Goal: Obtain resource: Download file/media

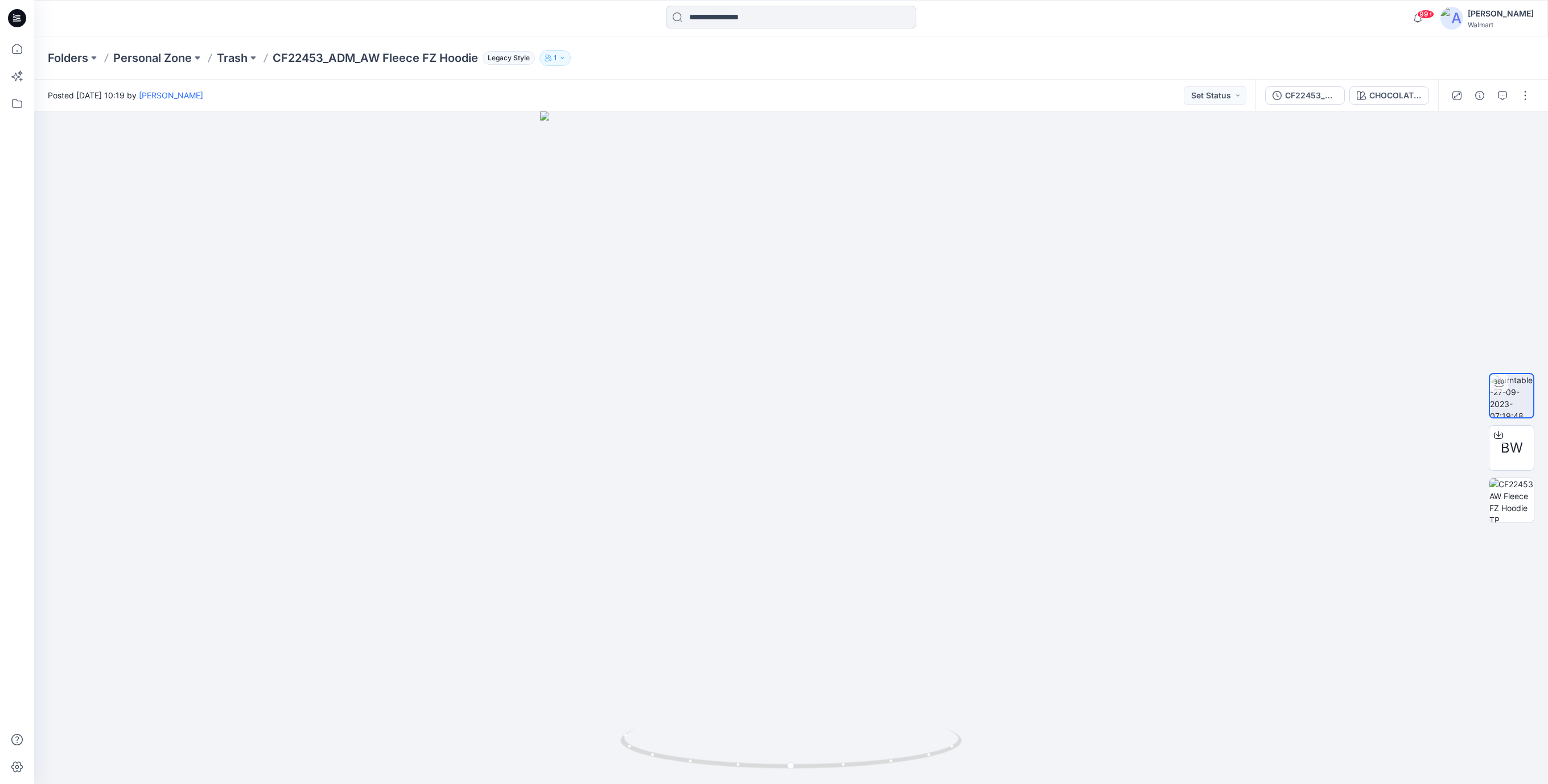
click at [693, 20] on input at bounding box center [791, 17] width 250 height 23
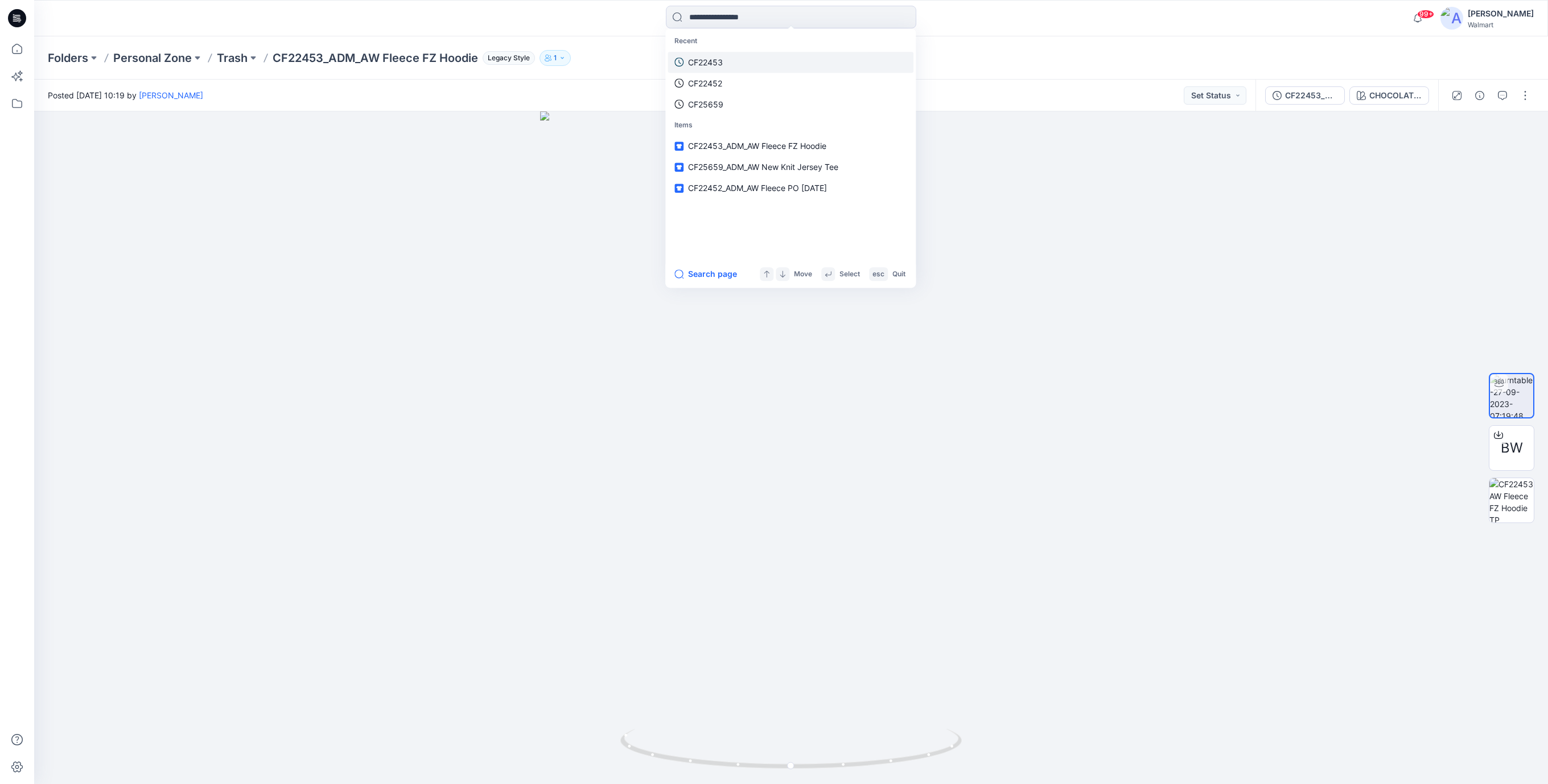
click at [703, 62] on p "CF22453" at bounding box center [705, 62] width 35 height 12
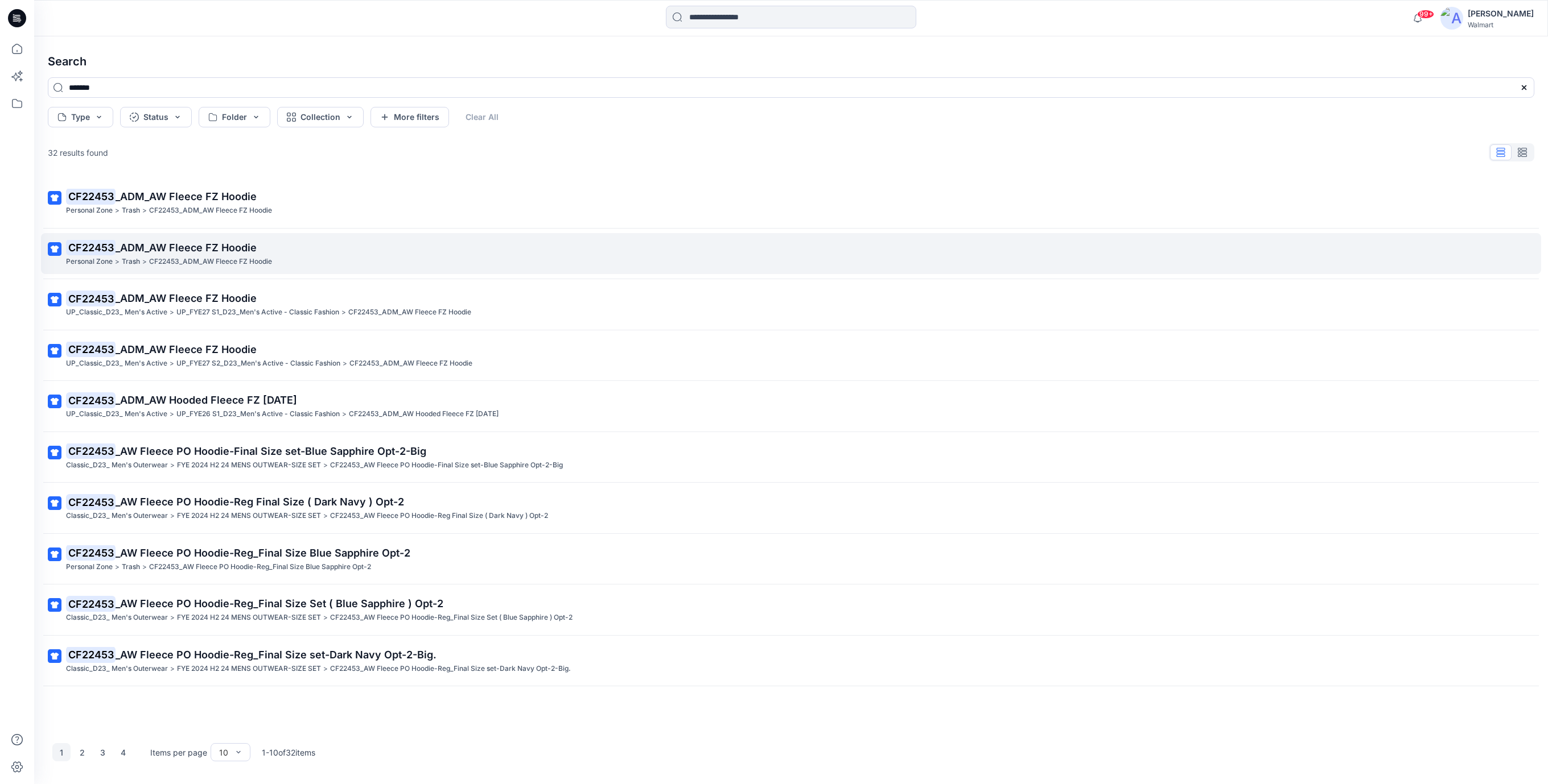
click at [250, 256] on p "CF22453_ADM_AW Fleece FZ Hoodie" at bounding box center [211, 262] width 123 height 12
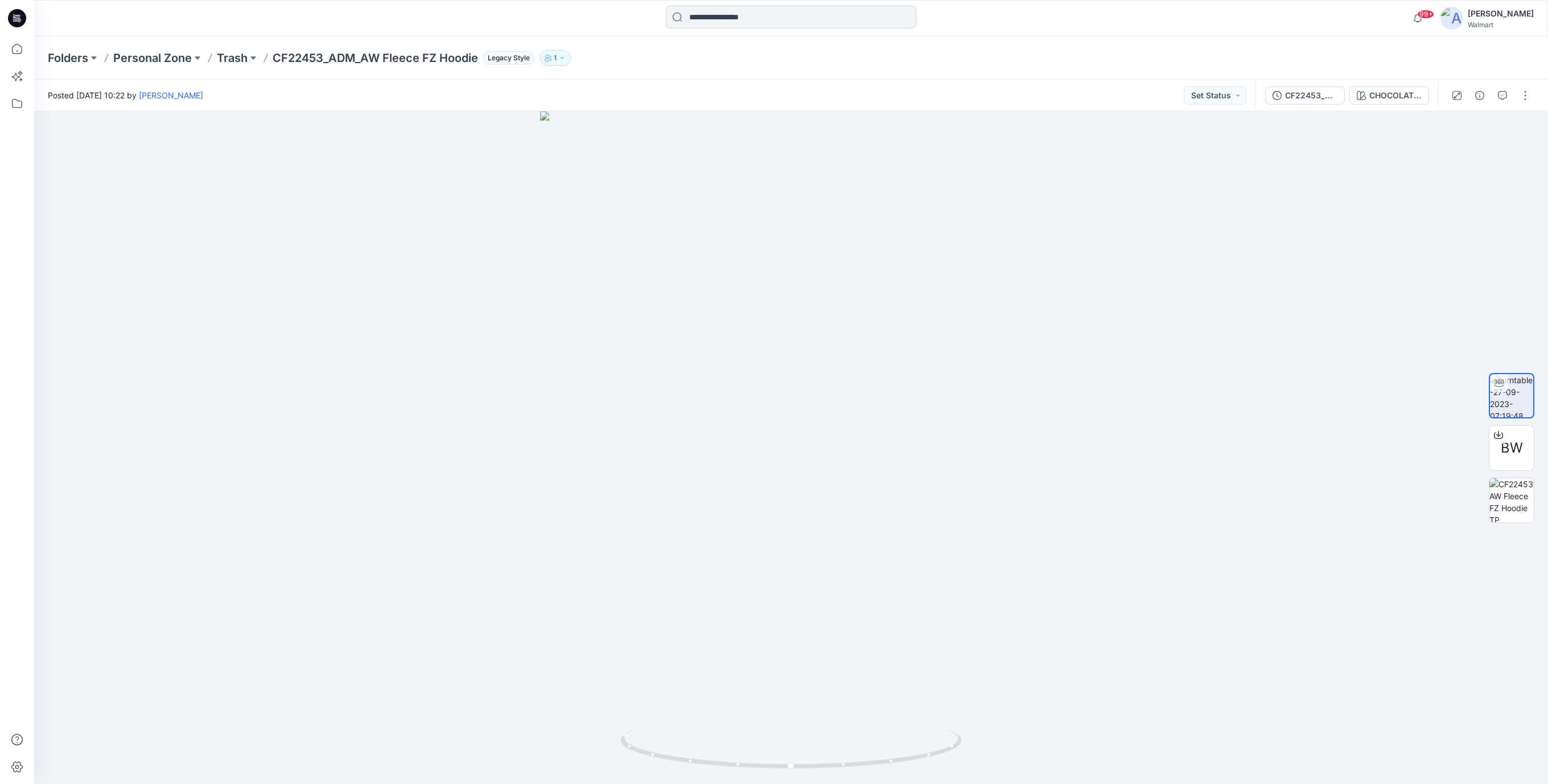
click at [704, 20] on input at bounding box center [791, 17] width 250 height 23
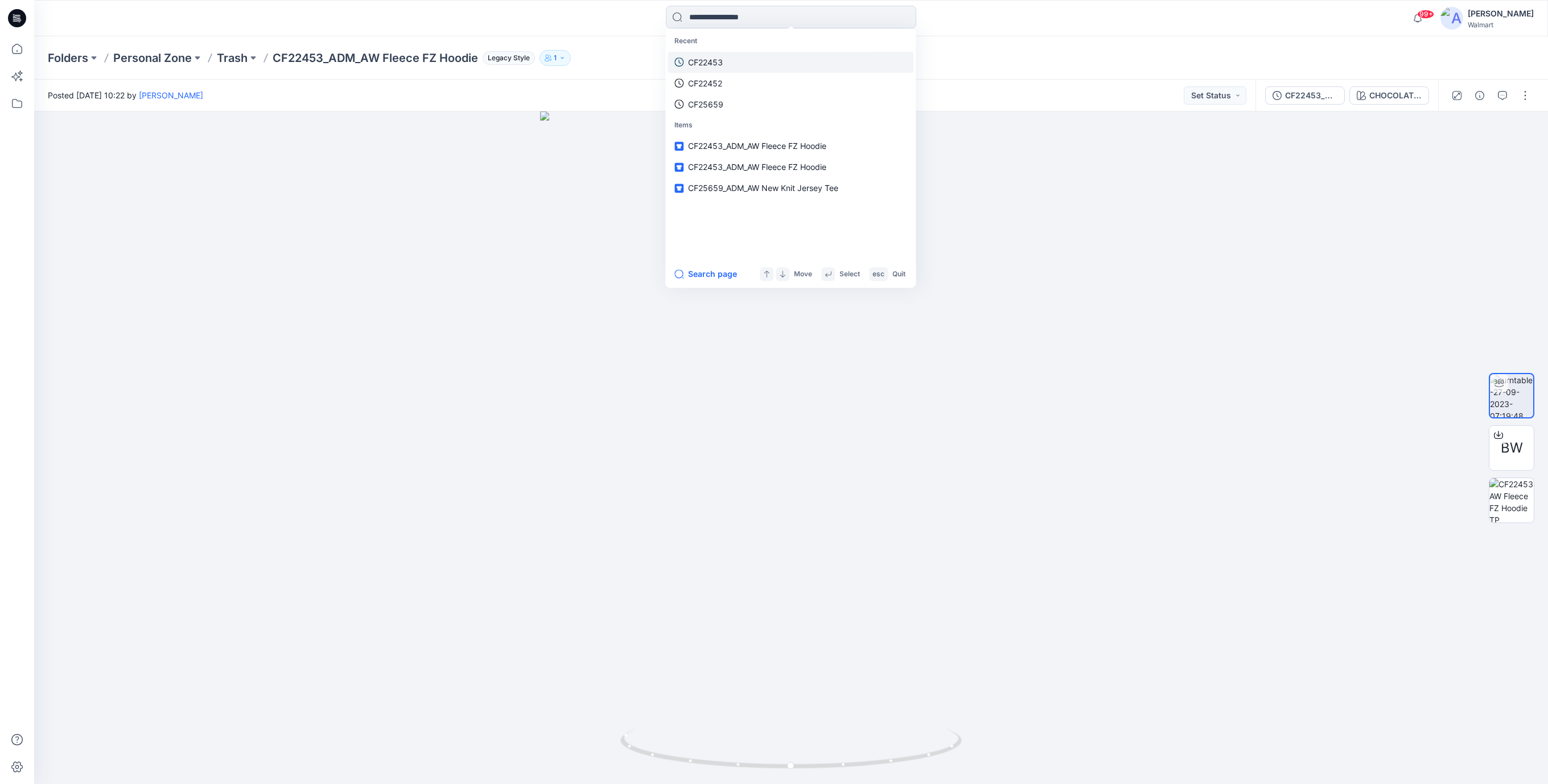
click at [680, 57] on icon at bounding box center [678, 62] width 9 height 9
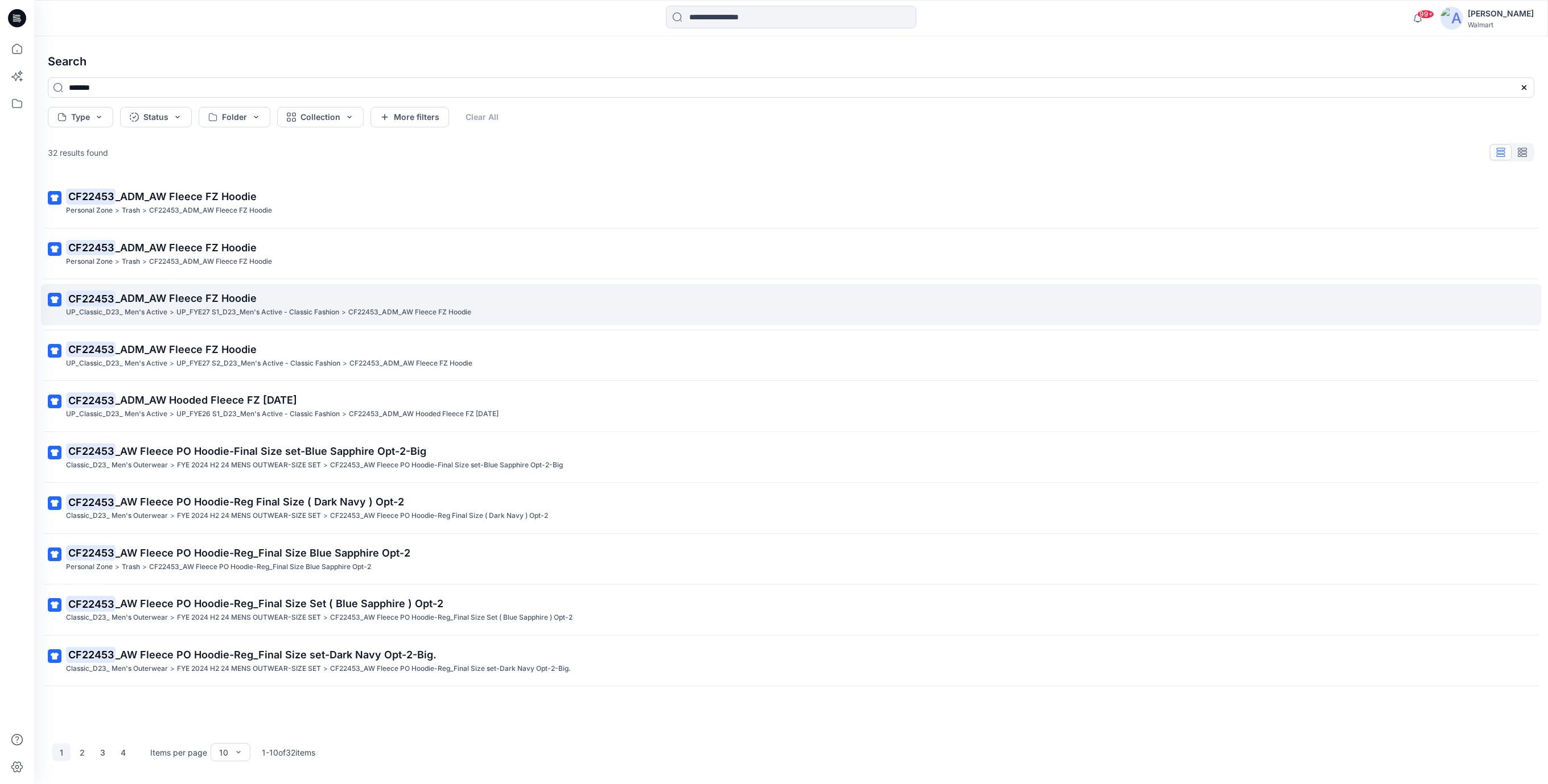
click at [220, 299] on span "_ADM_AW Fleece FZ Hoodie" at bounding box center [186, 298] width 141 height 12
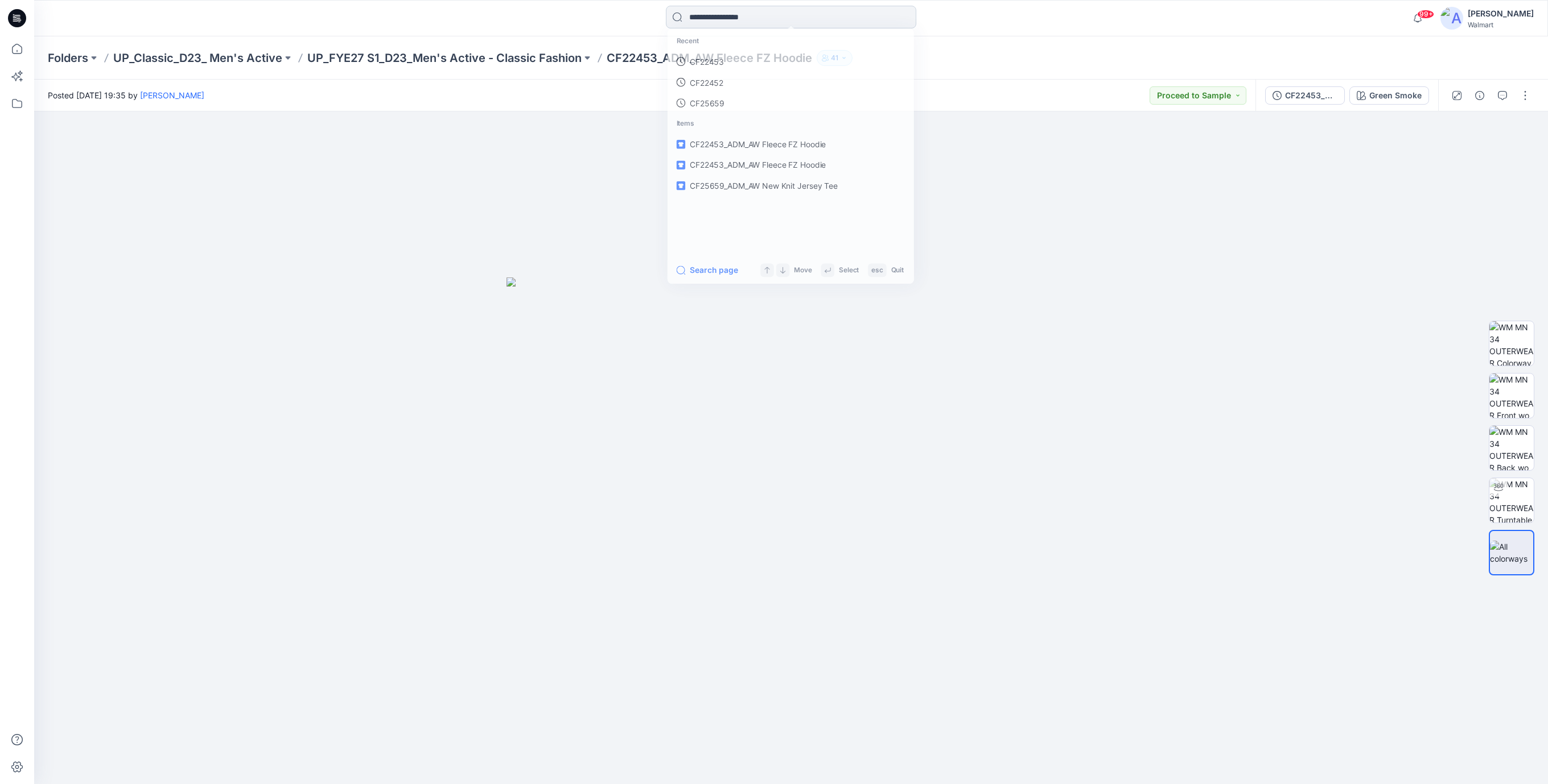
click at [711, 20] on input at bounding box center [791, 17] width 250 height 23
click at [705, 62] on p "CF22453" at bounding box center [705, 62] width 35 height 12
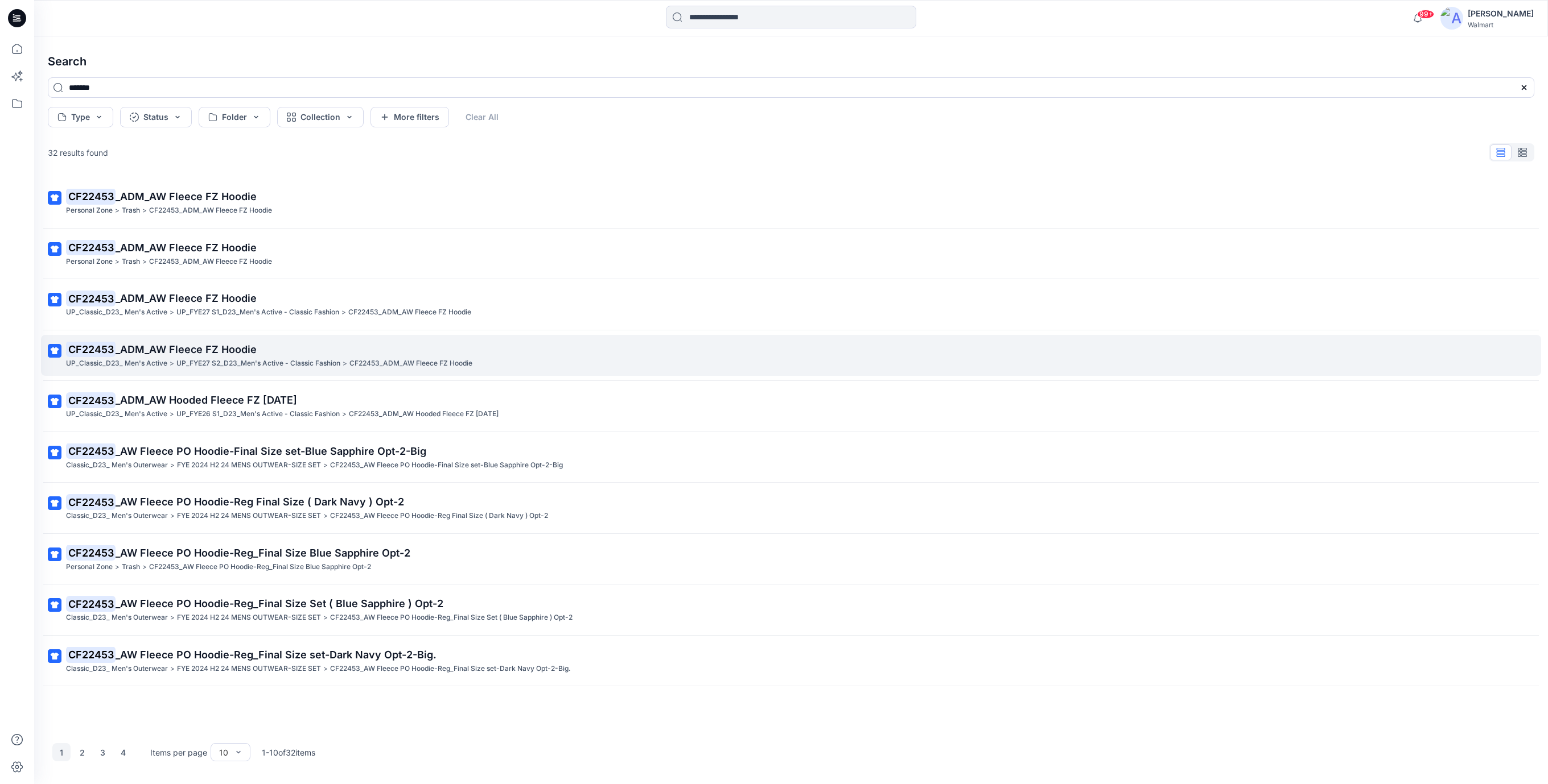
click at [167, 344] on span "_ADM_AW Fleece FZ Hoodie" at bounding box center [186, 350] width 141 height 12
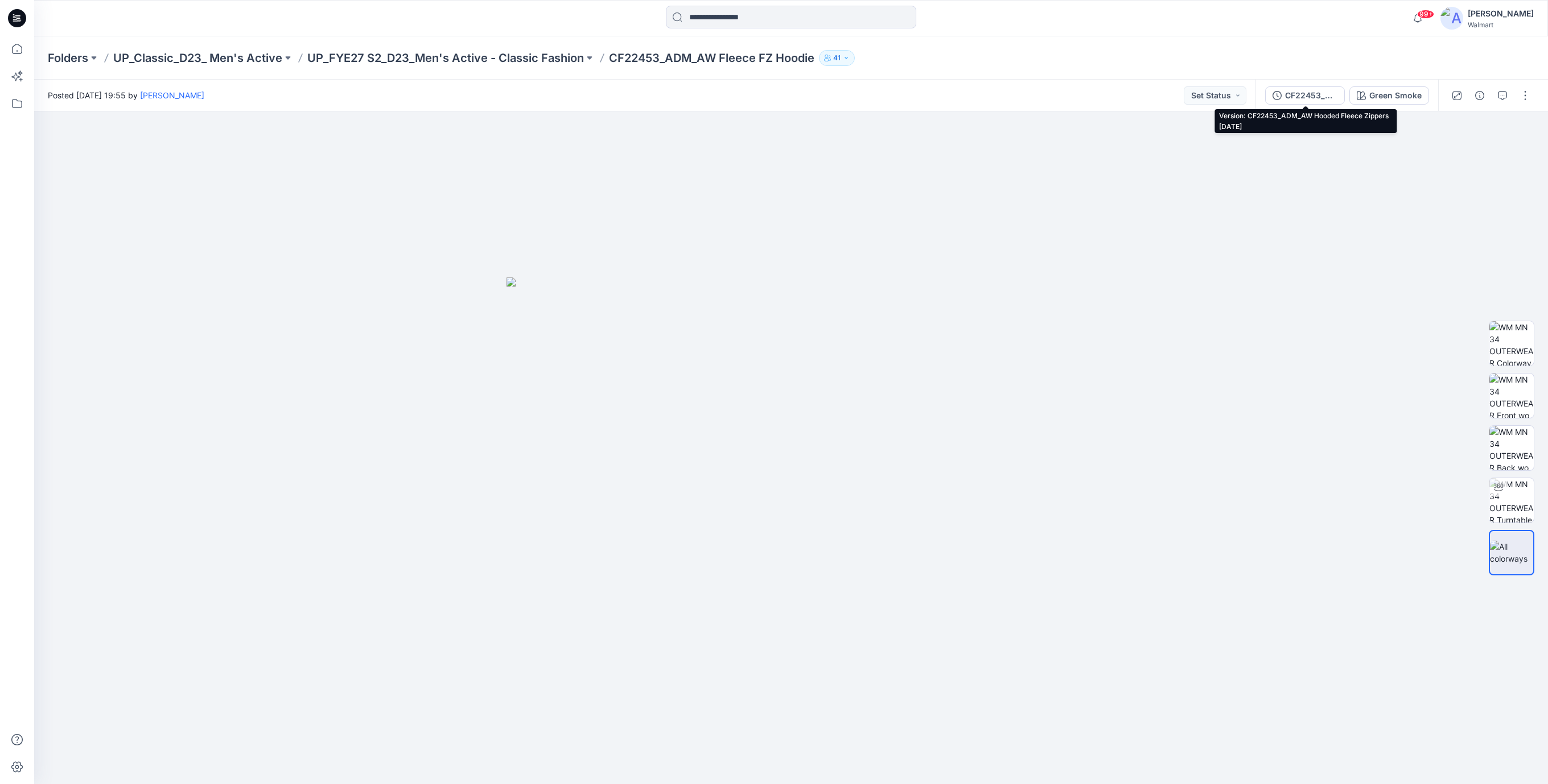
click at [1309, 94] on div "CF22453_ADM_AW Hooded Fleece Zippers [DATE]" at bounding box center [1310, 95] width 52 height 12
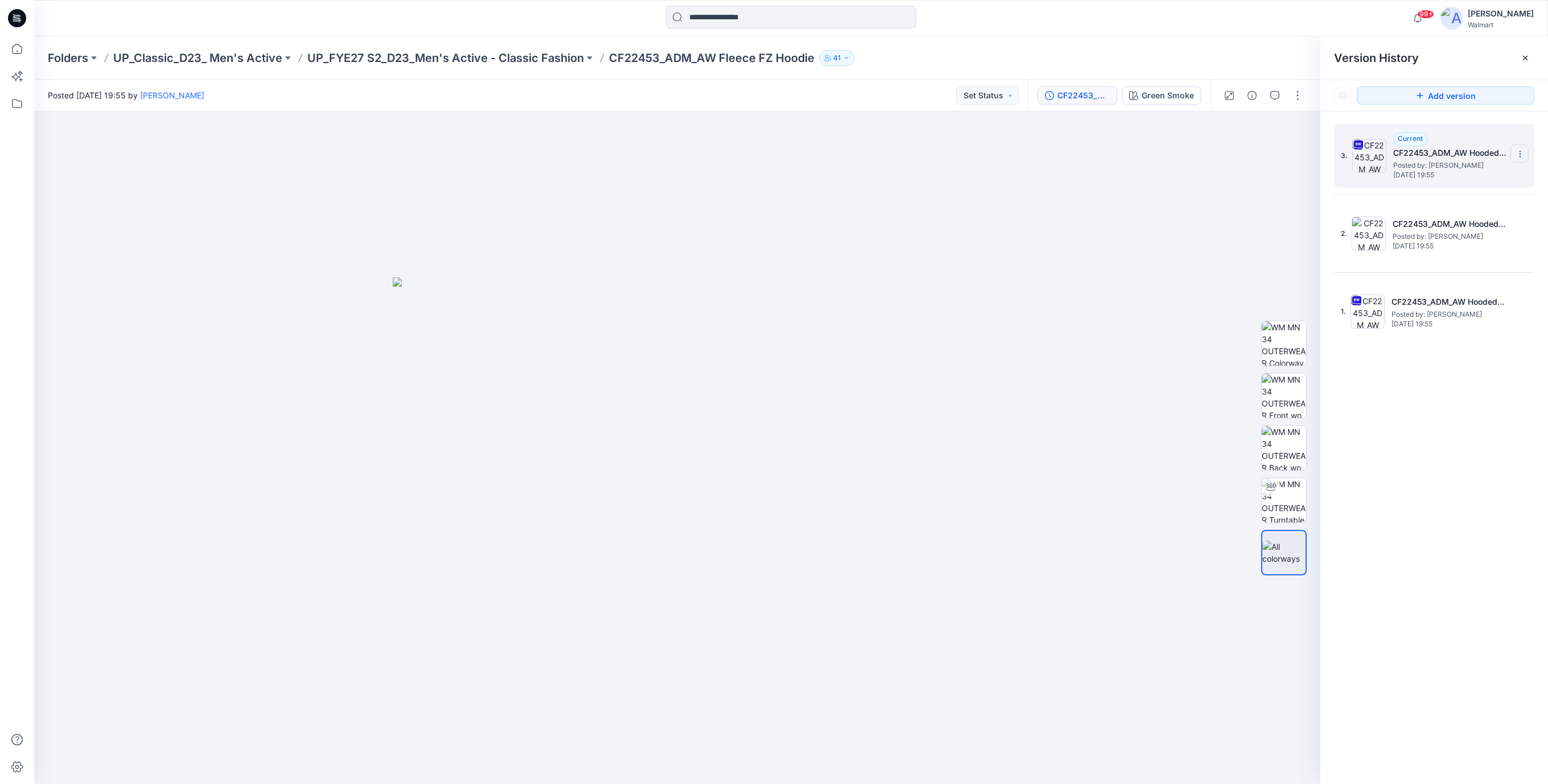
click at [1519, 158] on icon at bounding box center [1520, 154] width 9 height 9
click at [1465, 180] on span "Download Source BW File" at bounding box center [1462, 177] width 95 height 14
drag, startPoint x: 1040, startPoint y: 338, endPoint x: 1067, endPoint y: 302, distance: 45.0
click at [1046, 330] on div at bounding box center [677, 448] width 1286 height 673
click at [1187, 101] on button "Green Smoke" at bounding box center [1162, 95] width 80 height 18
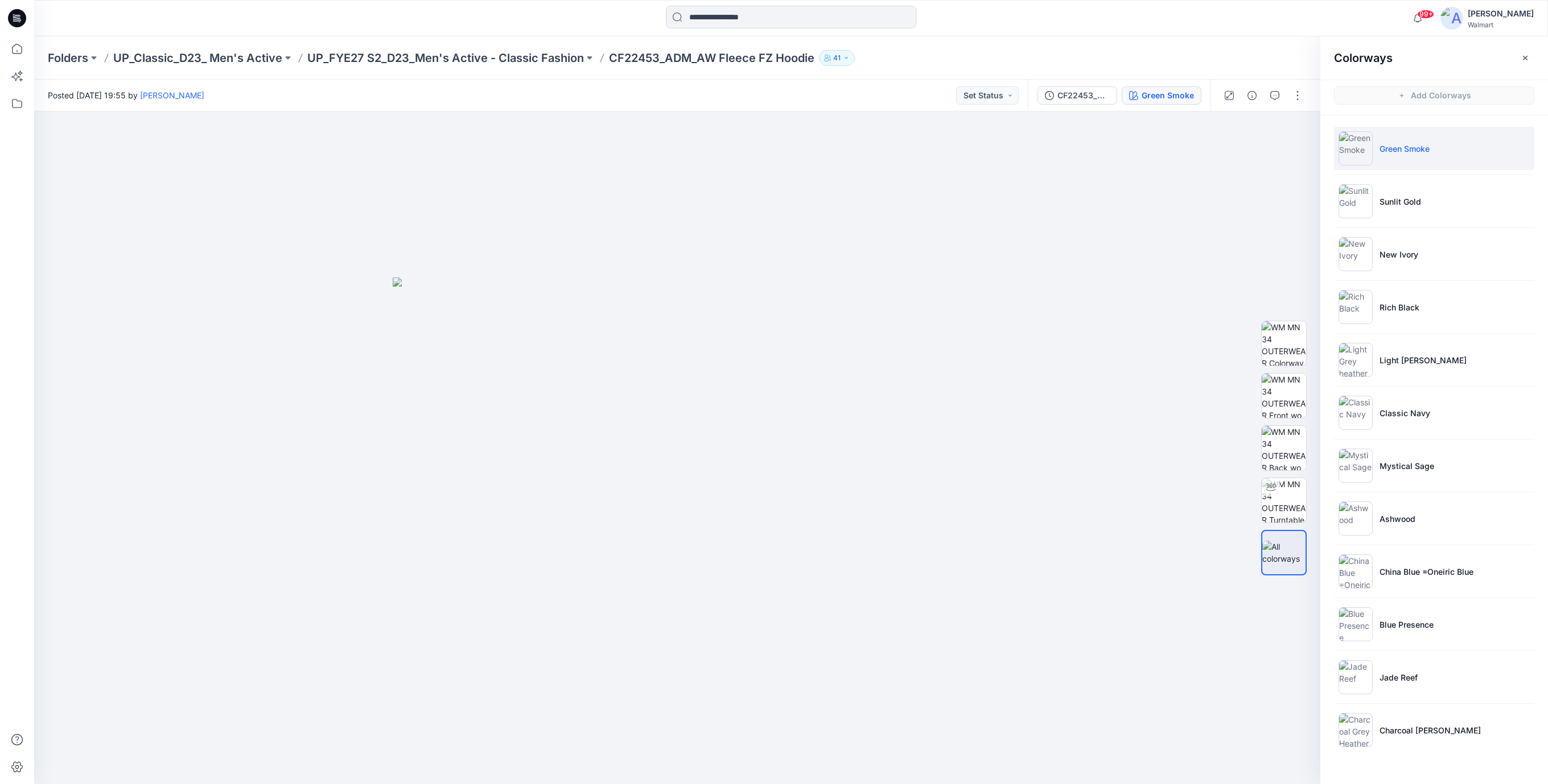
click at [18, 15] on icon at bounding box center [17, 18] width 18 height 18
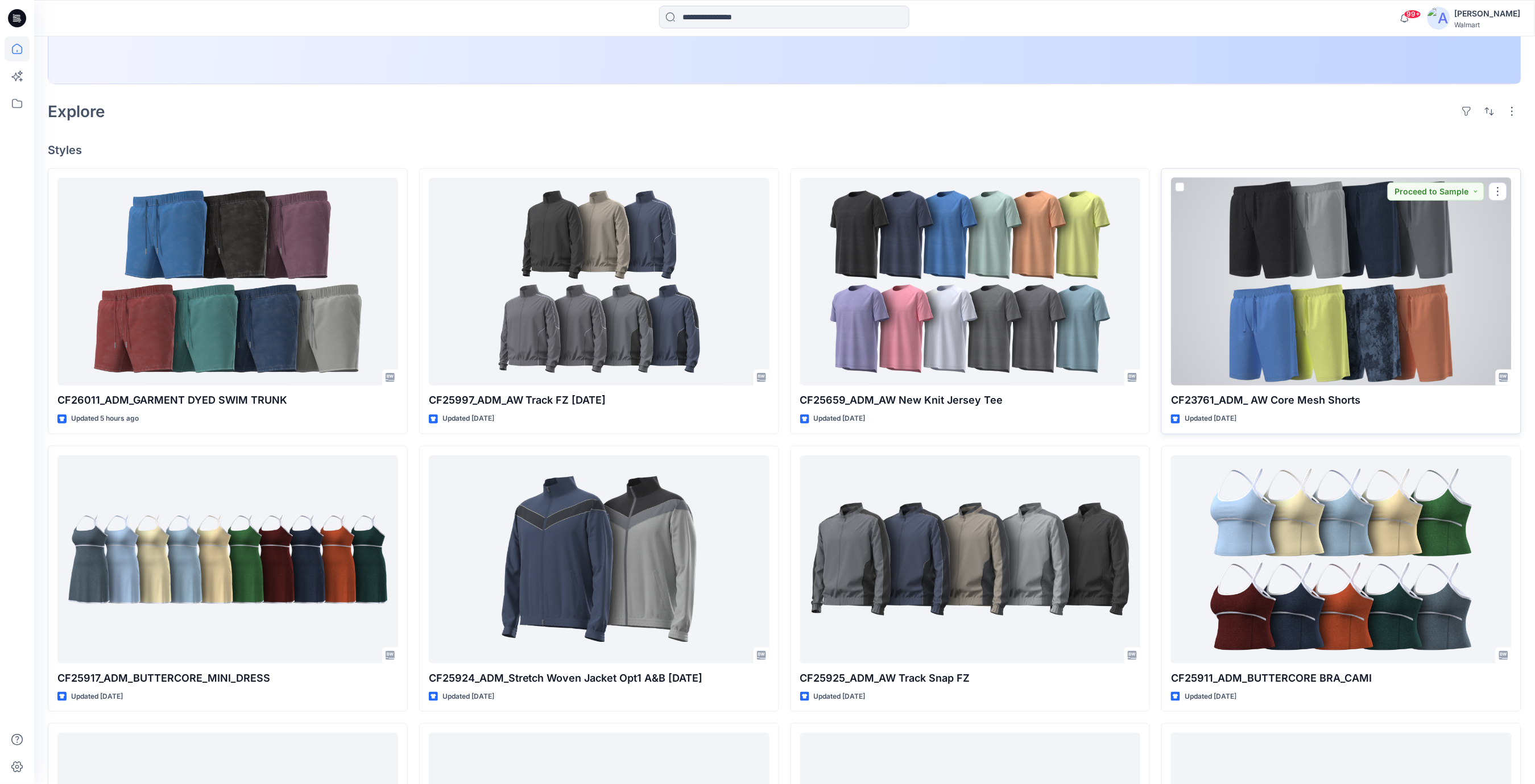
scroll to position [303, 0]
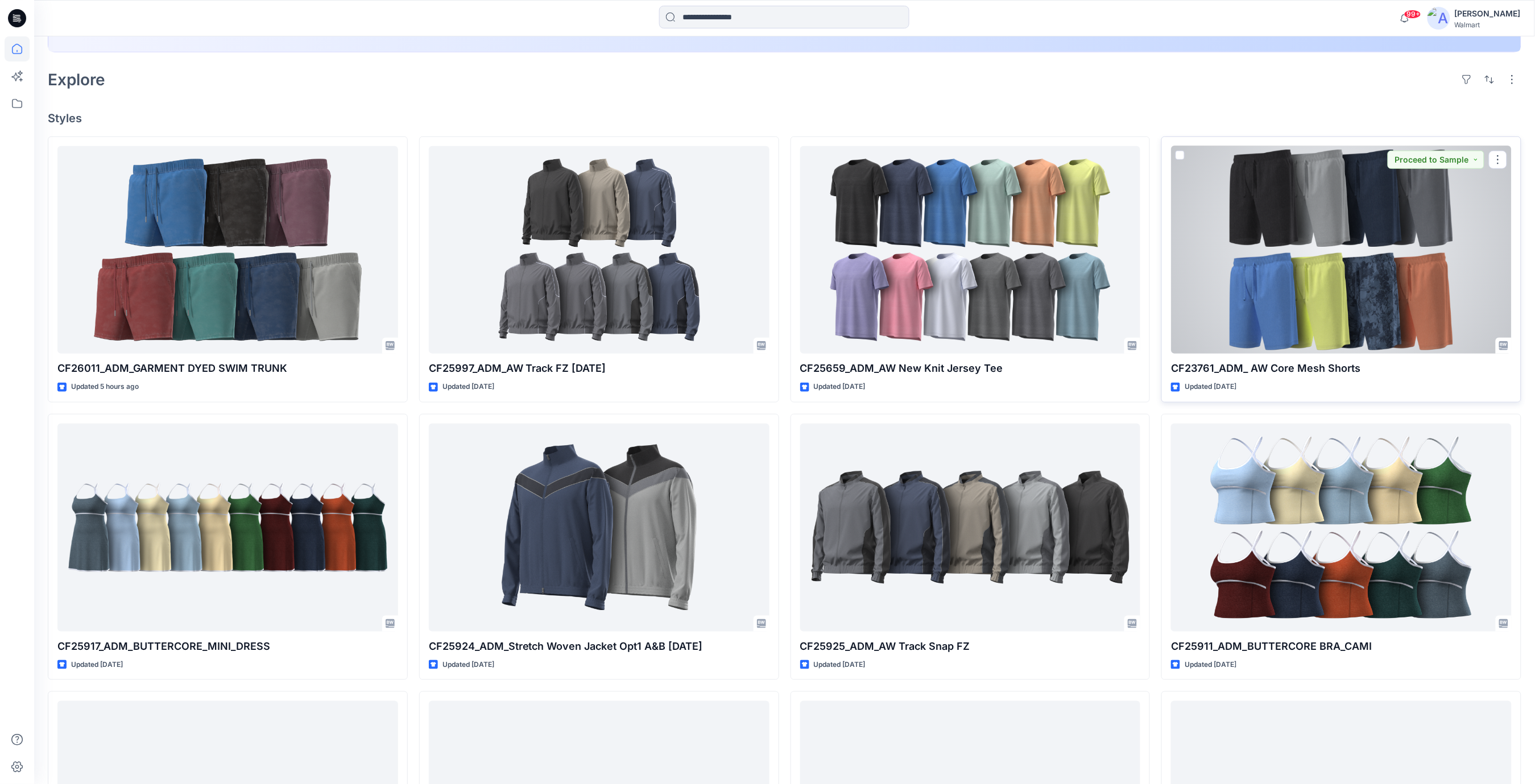
click at [1306, 252] on div at bounding box center [1342, 250] width 341 height 208
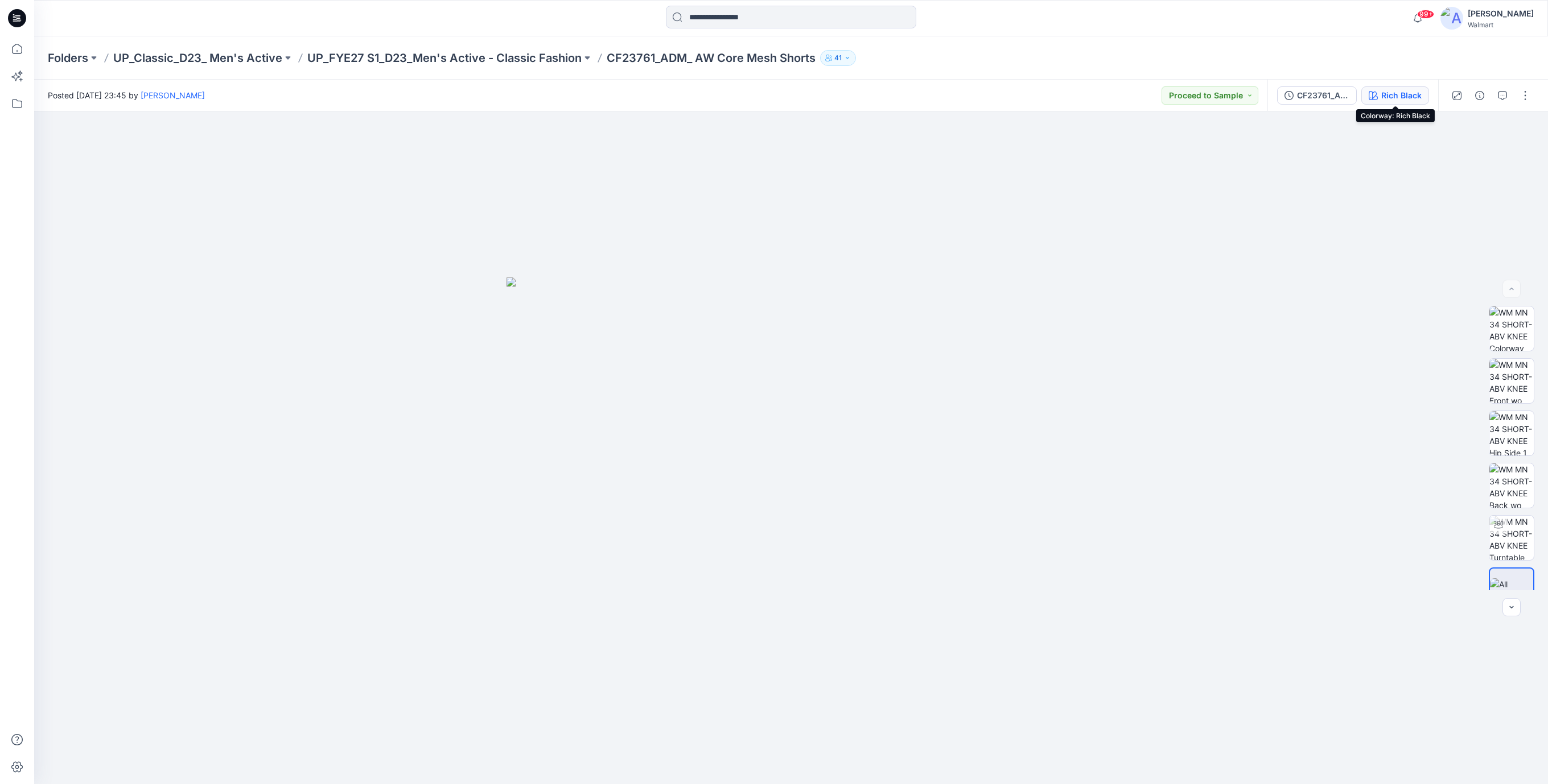
click at [1399, 95] on div "Rich Black" at bounding box center [1401, 95] width 41 height 12
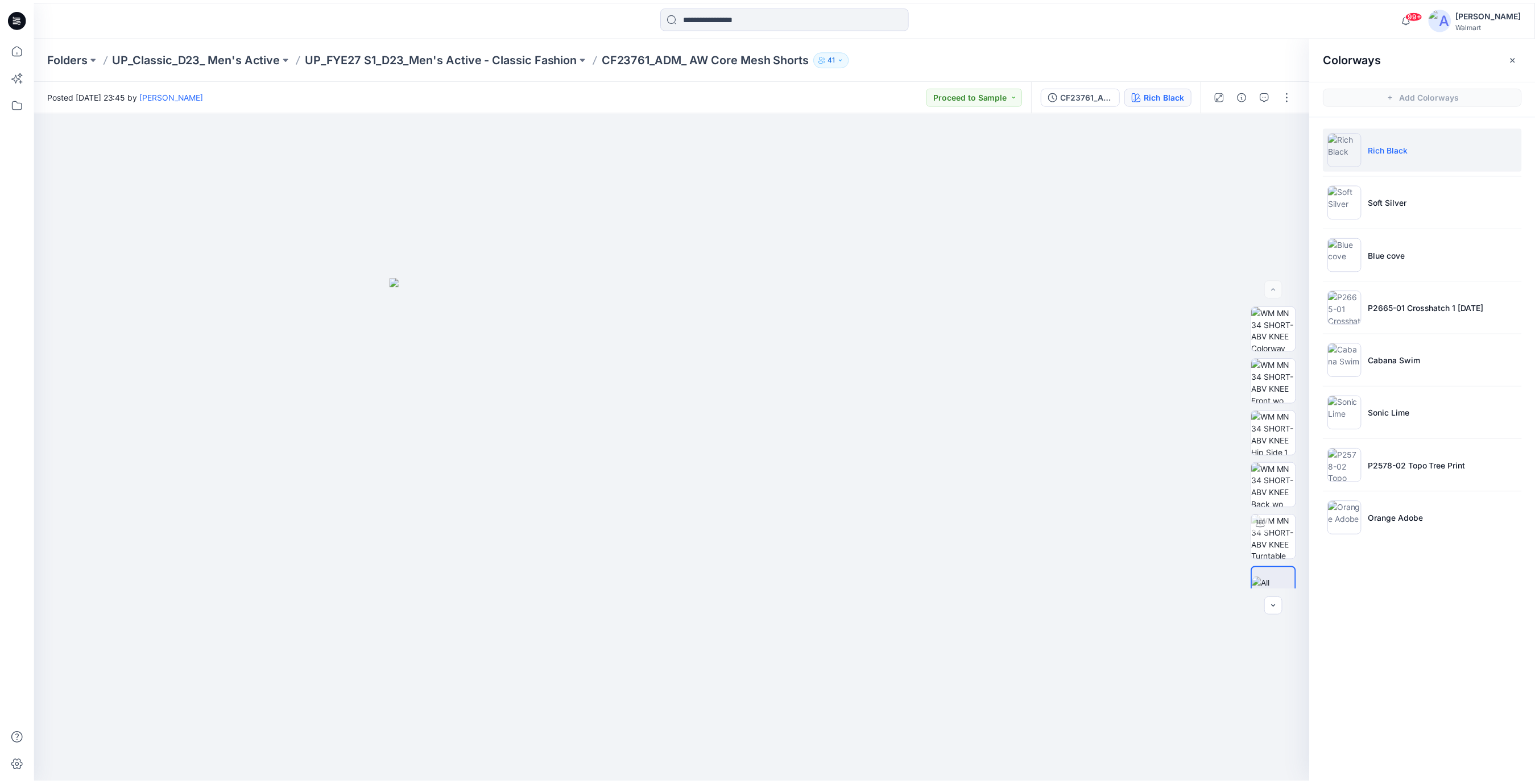
scroll to position [303, 0]
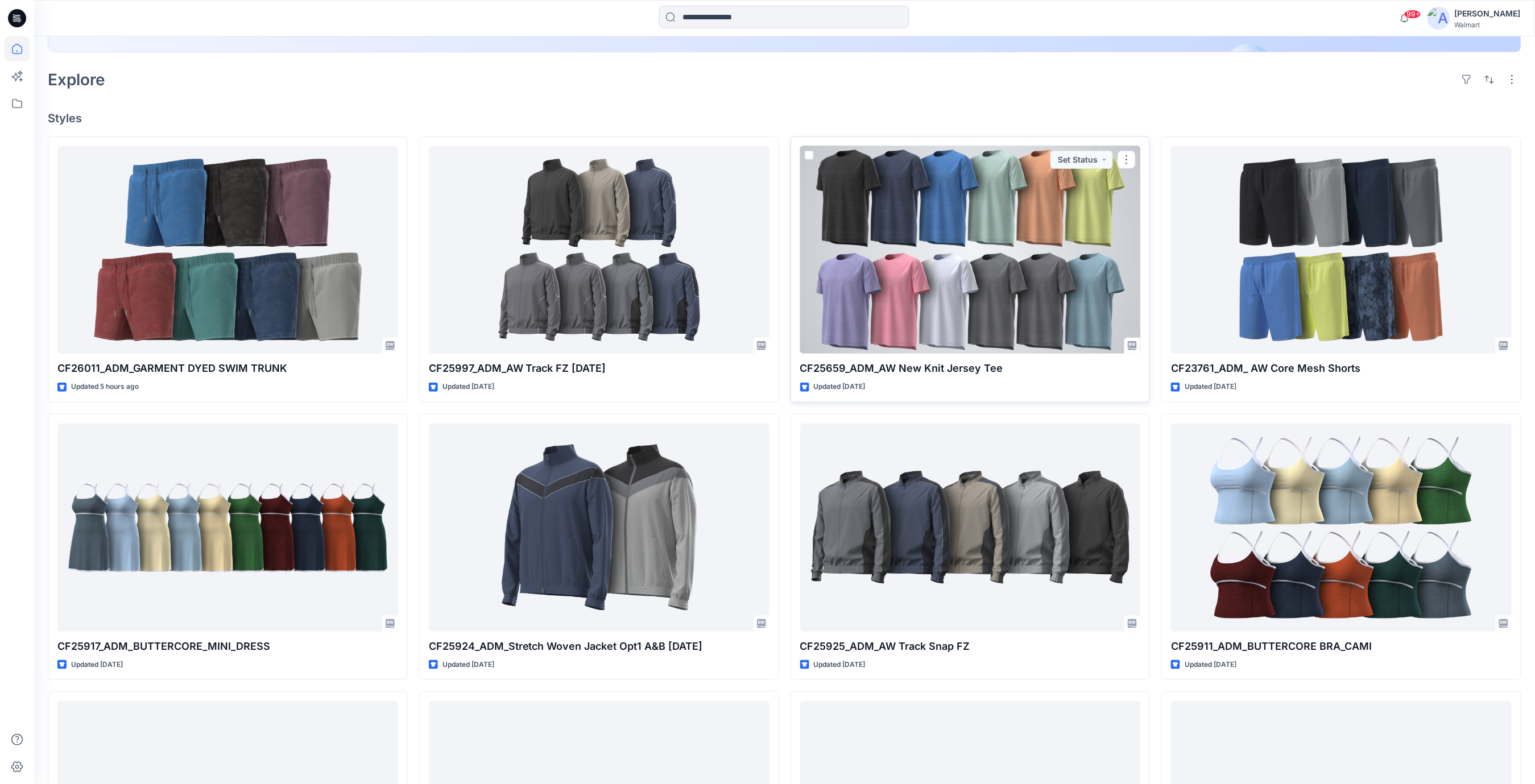
click at [969, 262] on div at bounding box center [971, 250] width 341 height 208
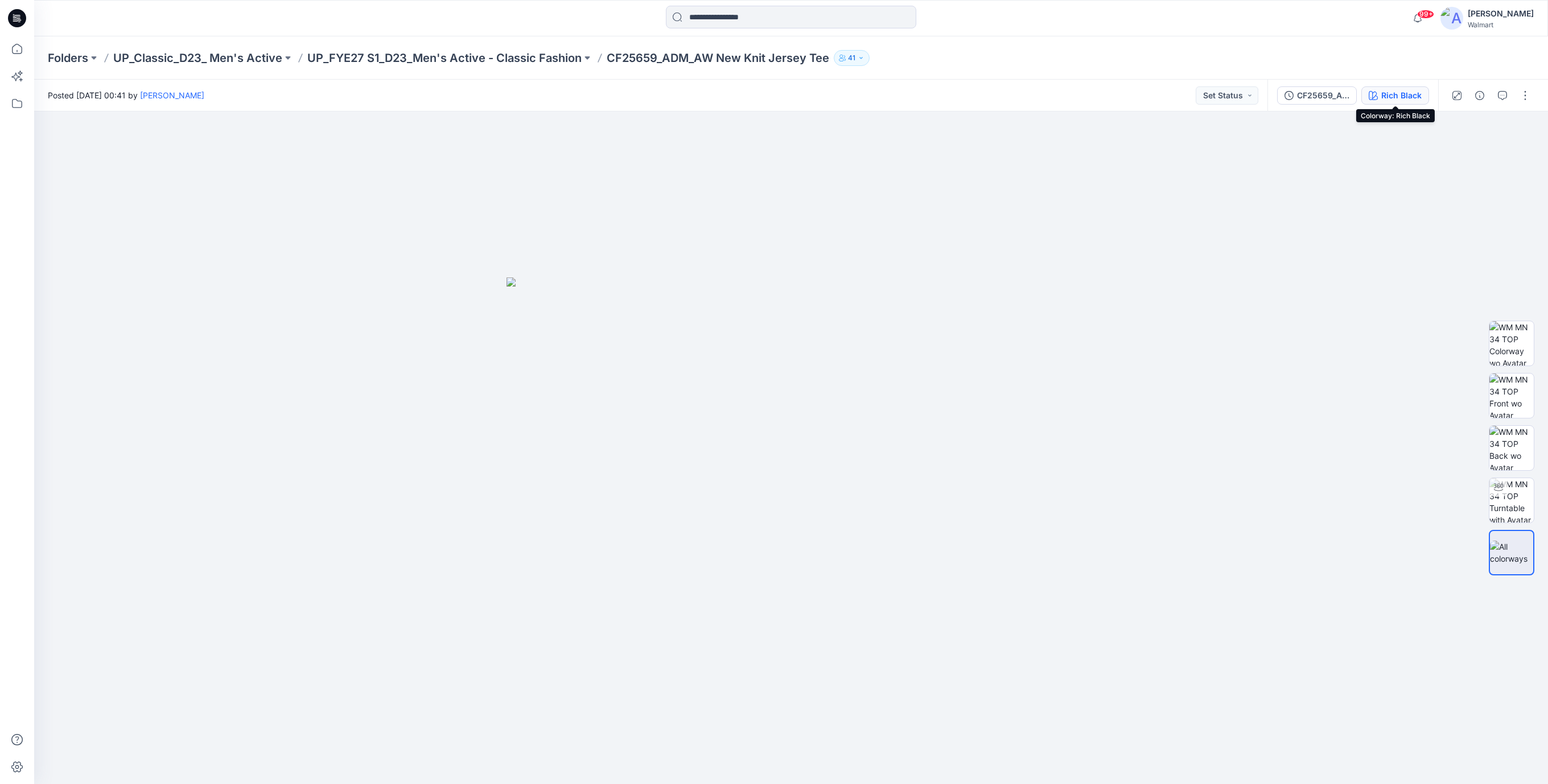
click at [1403, 101] on div "Rich Black" at bounding box center [1401, 95] width 41 height 12
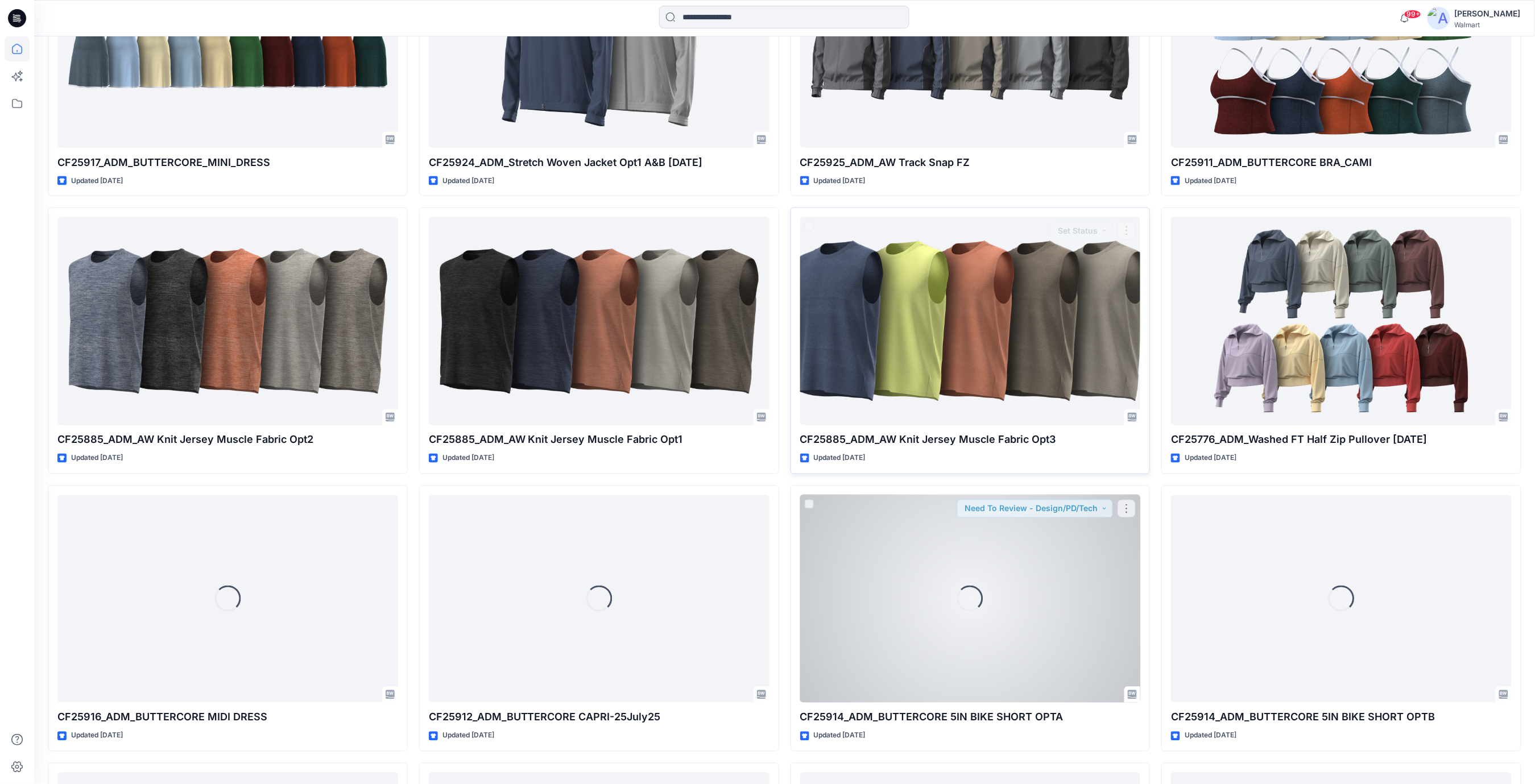
scroll to position [986, 0]
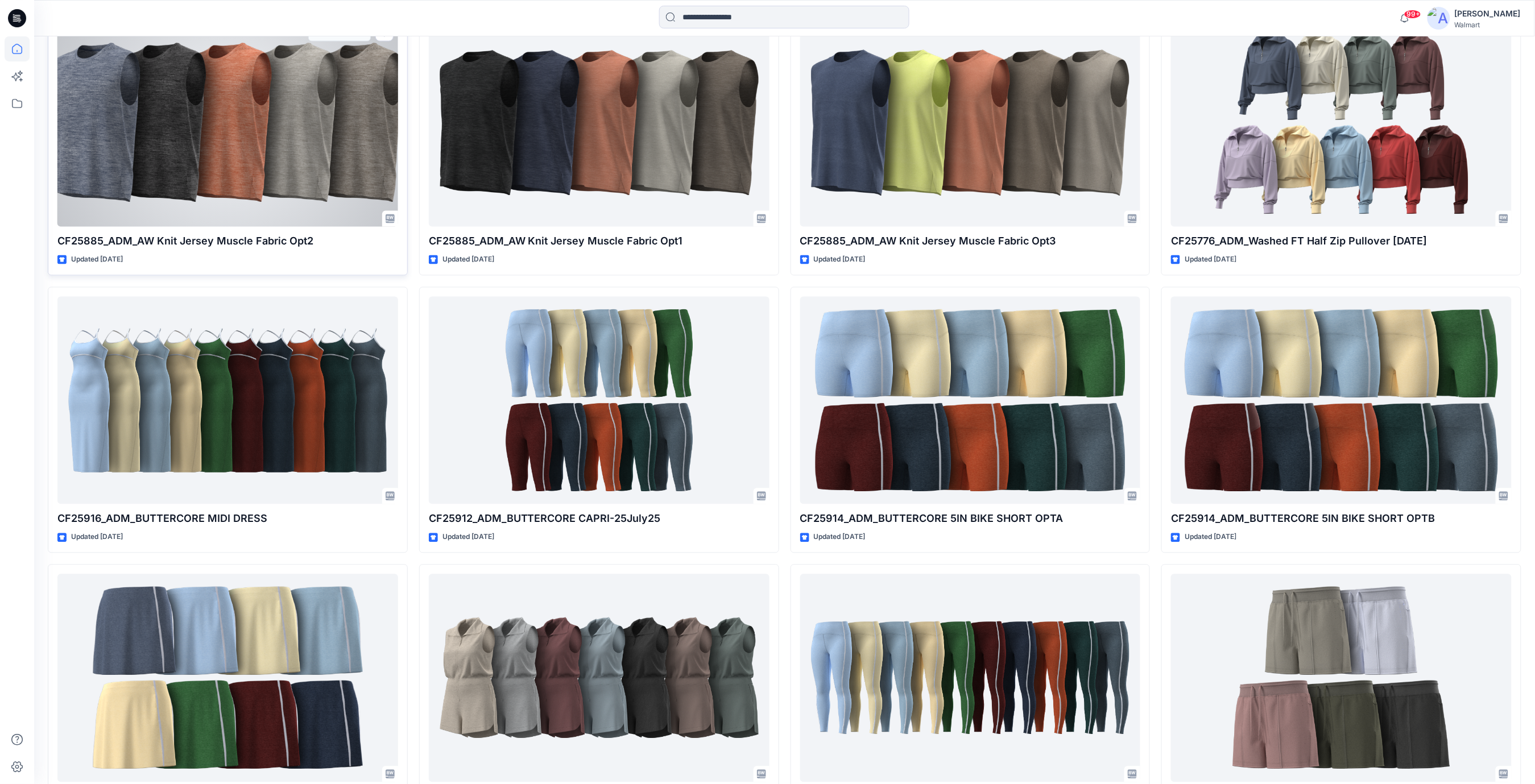
click at [187, 129] on div at bounding box center [228, 123] width 341 height 208
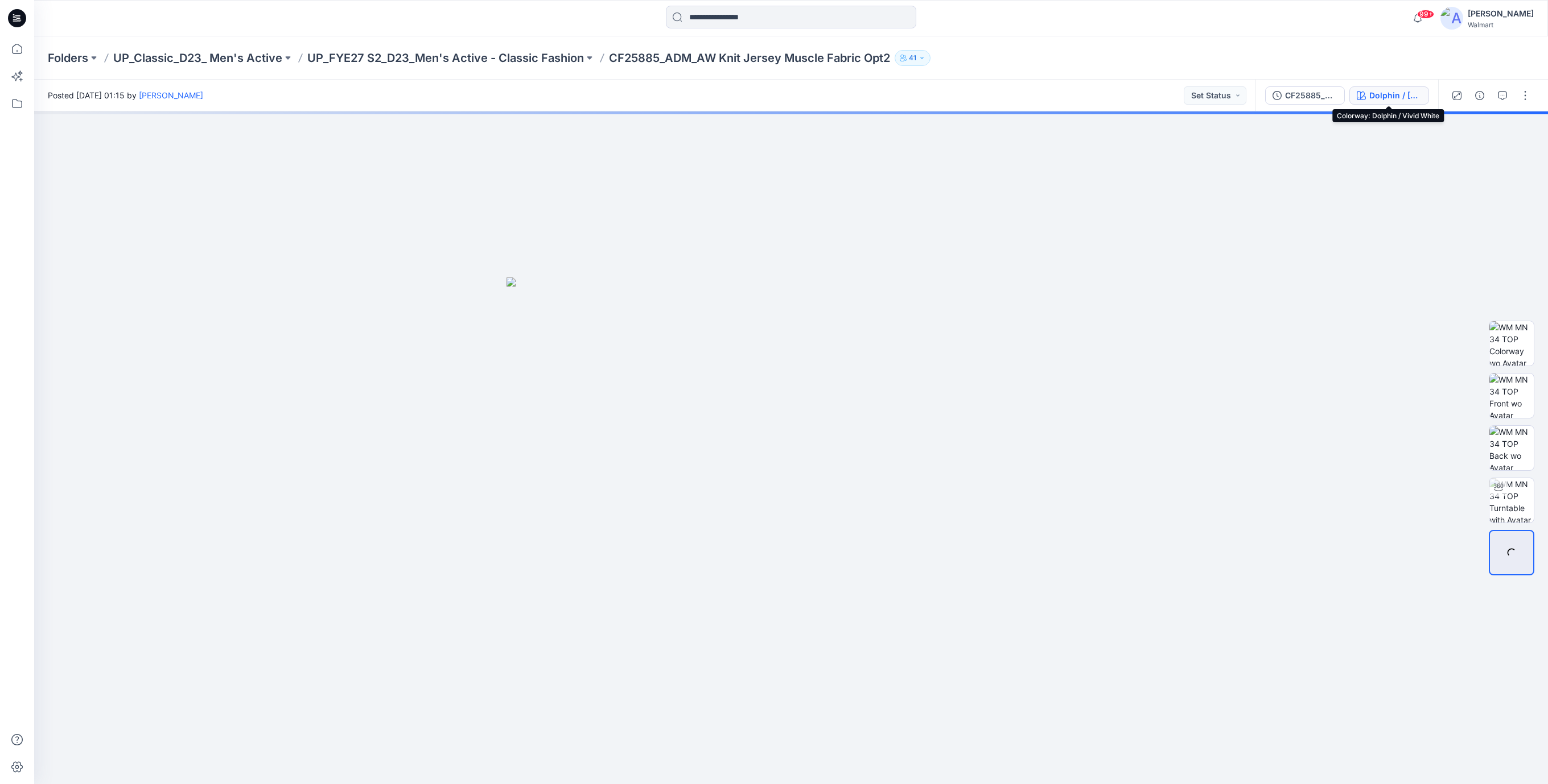
click at [1388, 96] on div "Dolphin / [PERSON_NAME]" at bounding box center [1395, 95] width 52 height 12
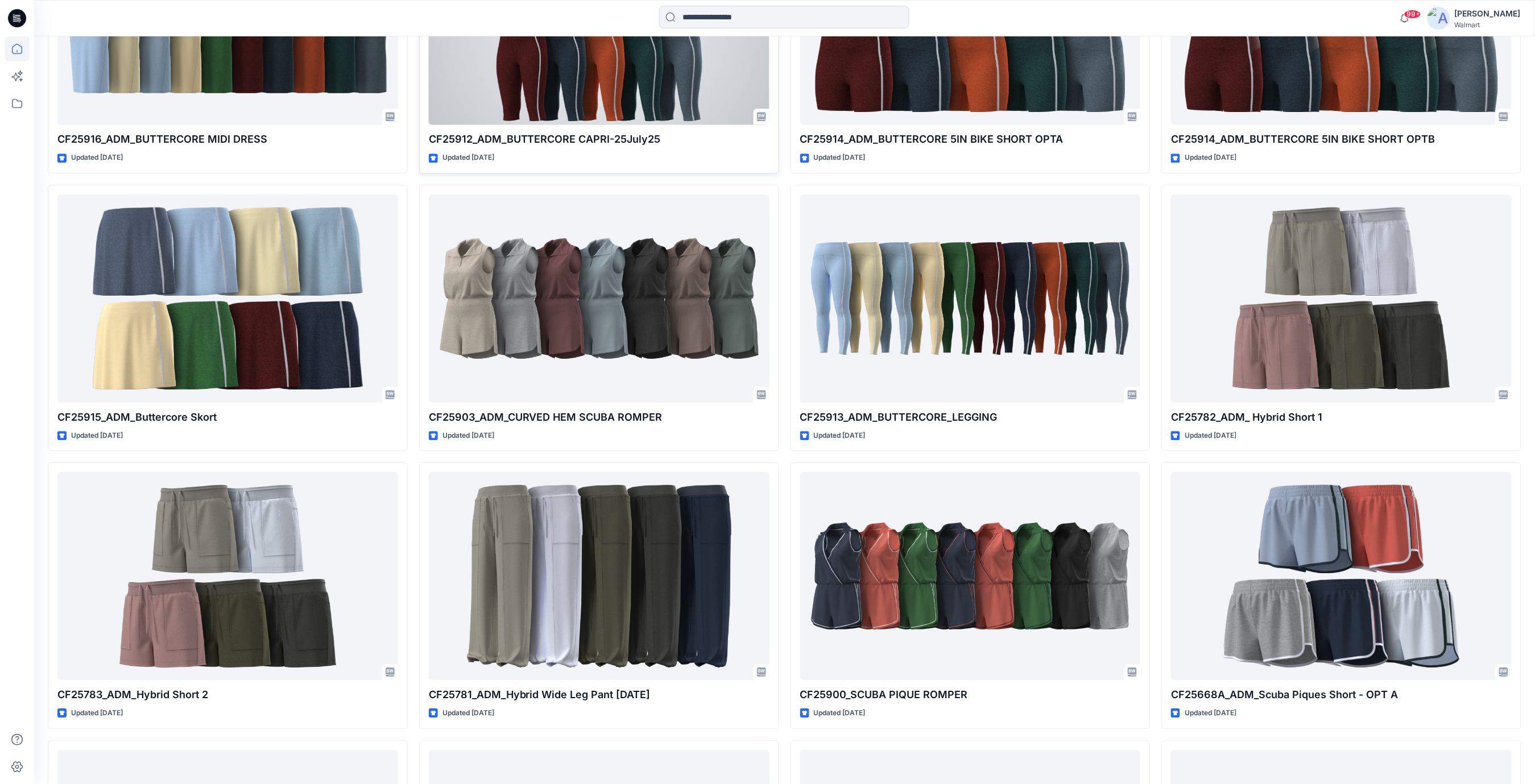
scroll to position [1289, 0]
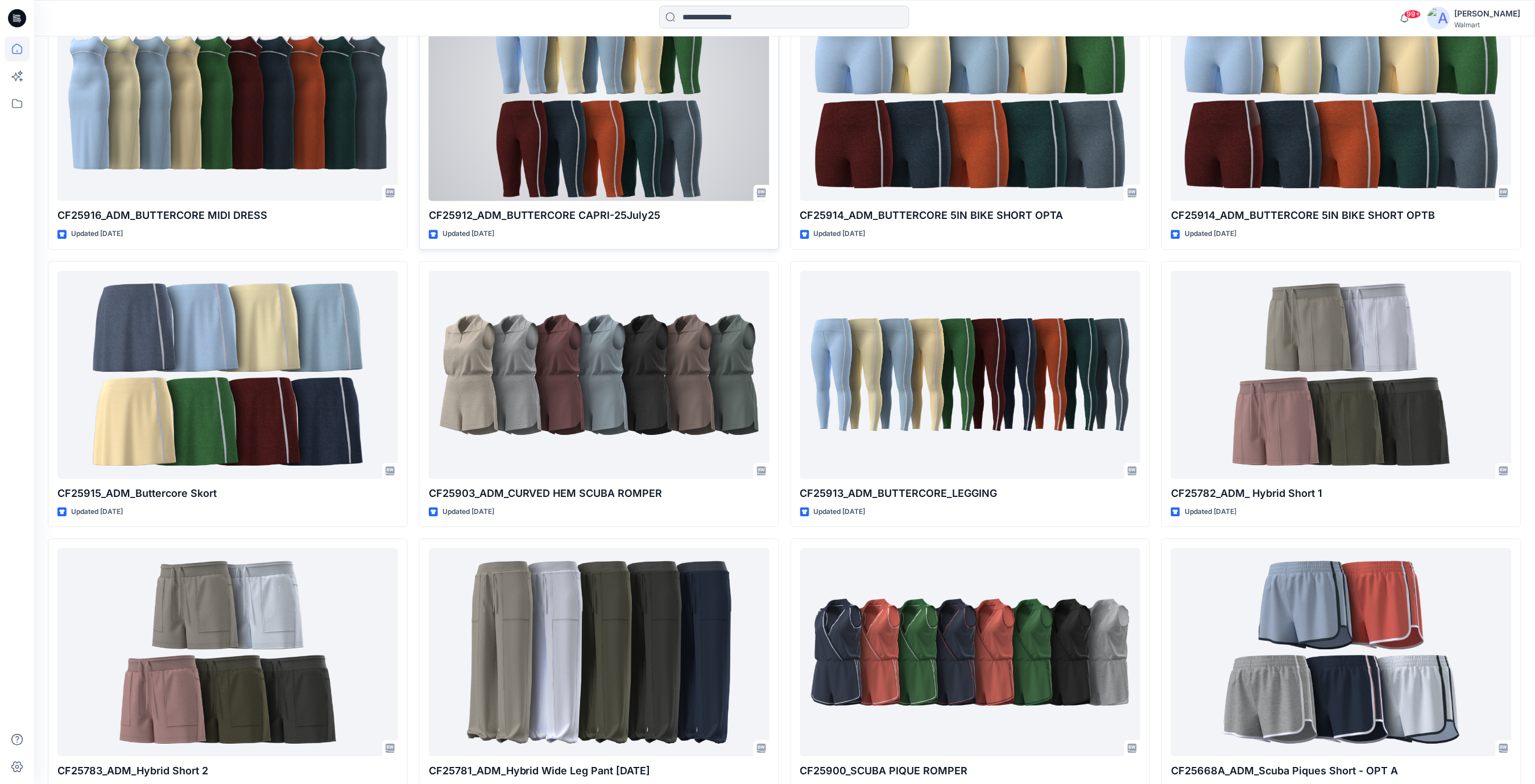
click at [620, 137] on div at bounding box center [599, 97] width 341 height 208
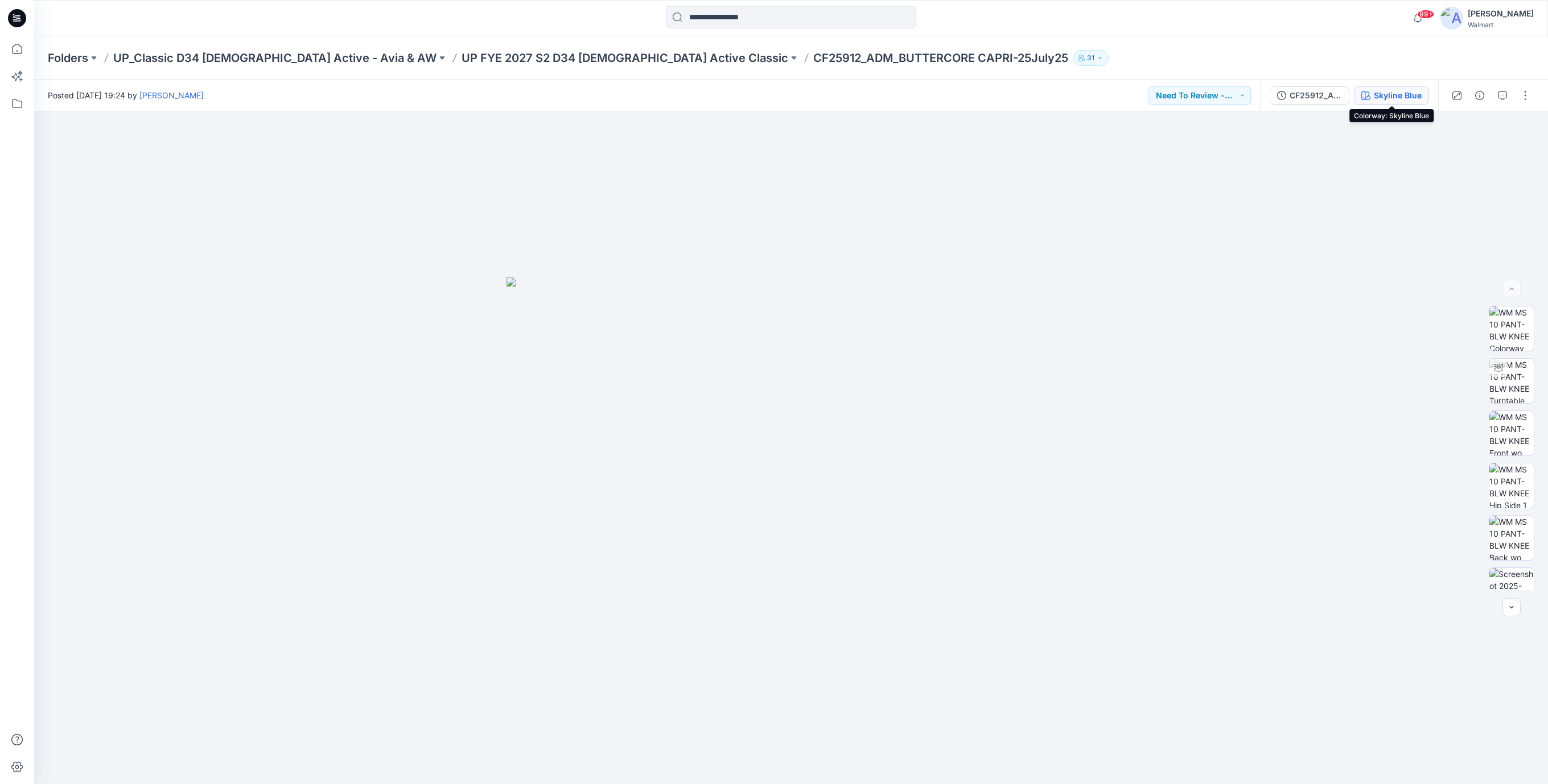
click at [1396, 96] on div "Skyline Blue" at bounding box center [1397, 95] width 48 height 12
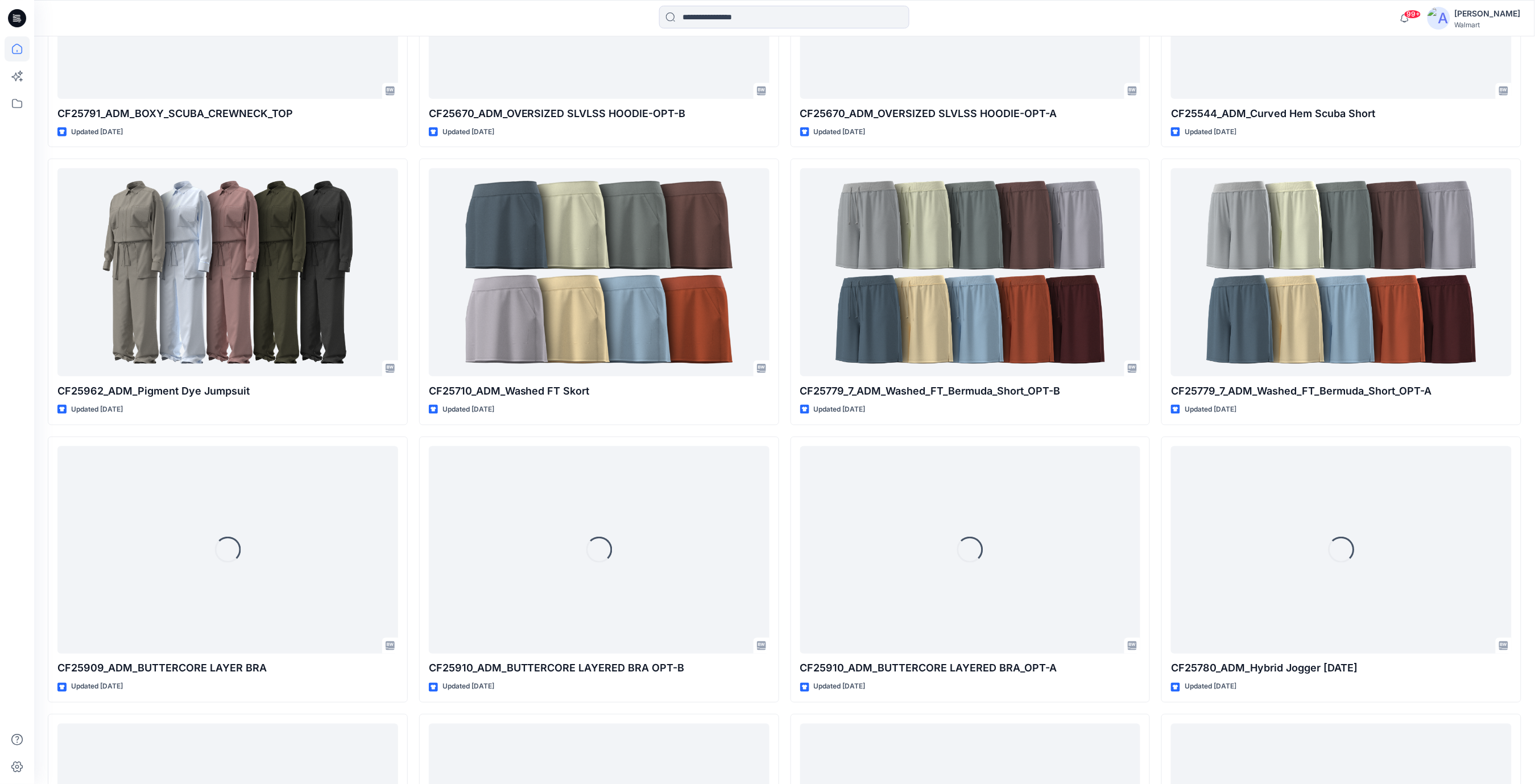
scroll to position [2805, 0]
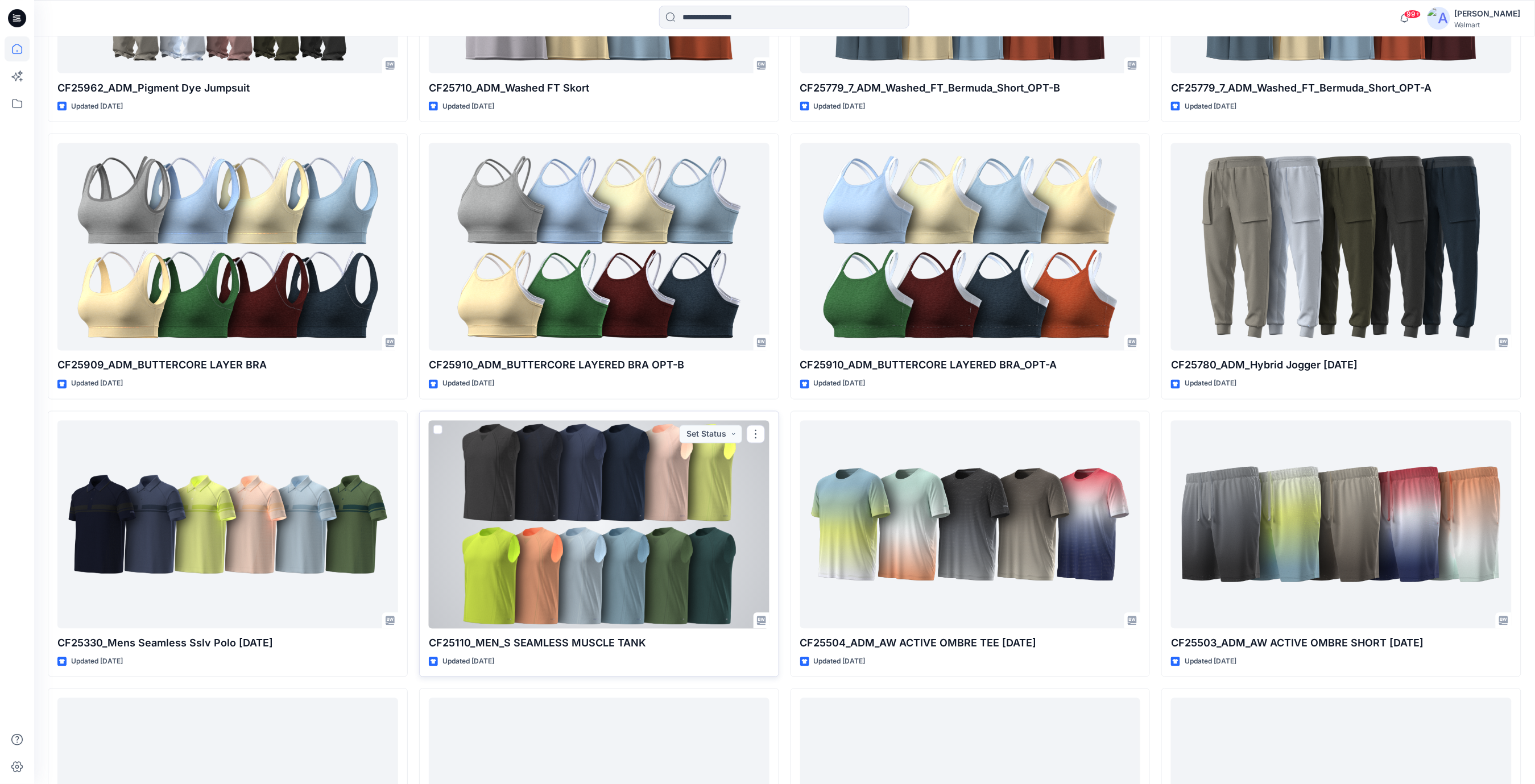
click at [622, 549] on div at bounding box center [599, 525] width 341 height 208
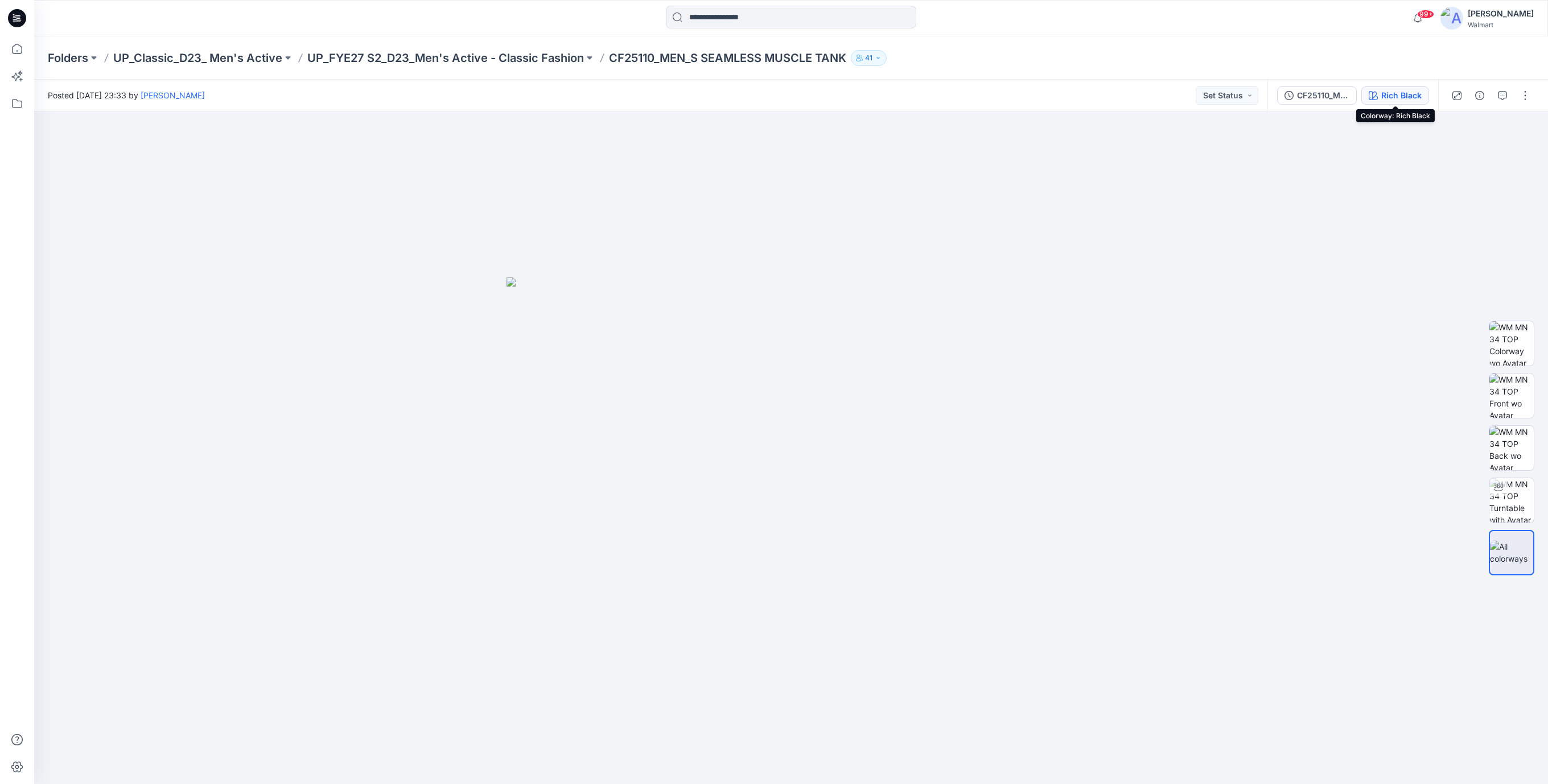
click at [1363, 92] on button "Rich Black" at bounding box center [1395, 95] width 68 height 18
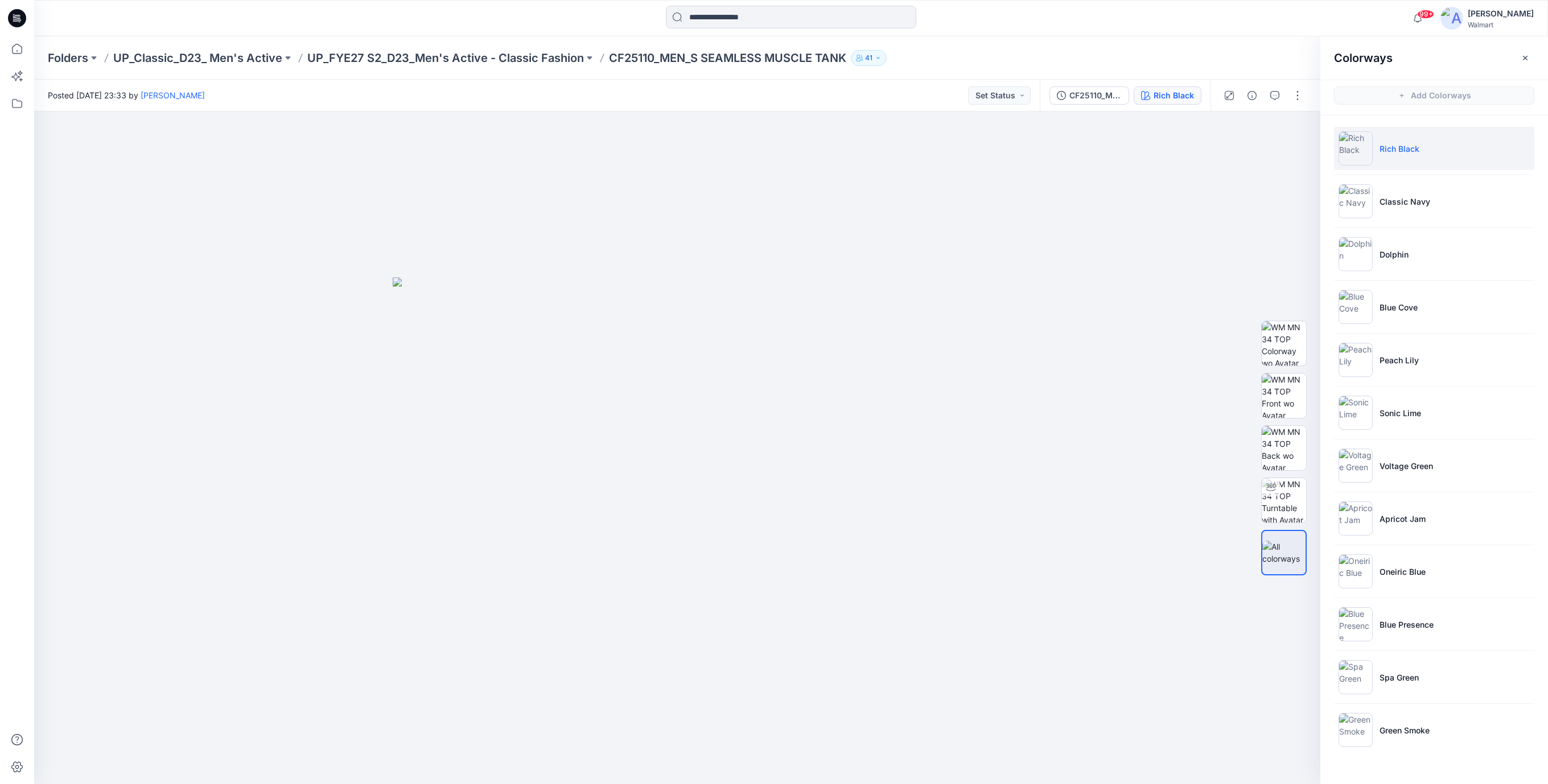
click at [13, 17] on icon at bounding box center [17, 18] width 18 height 18
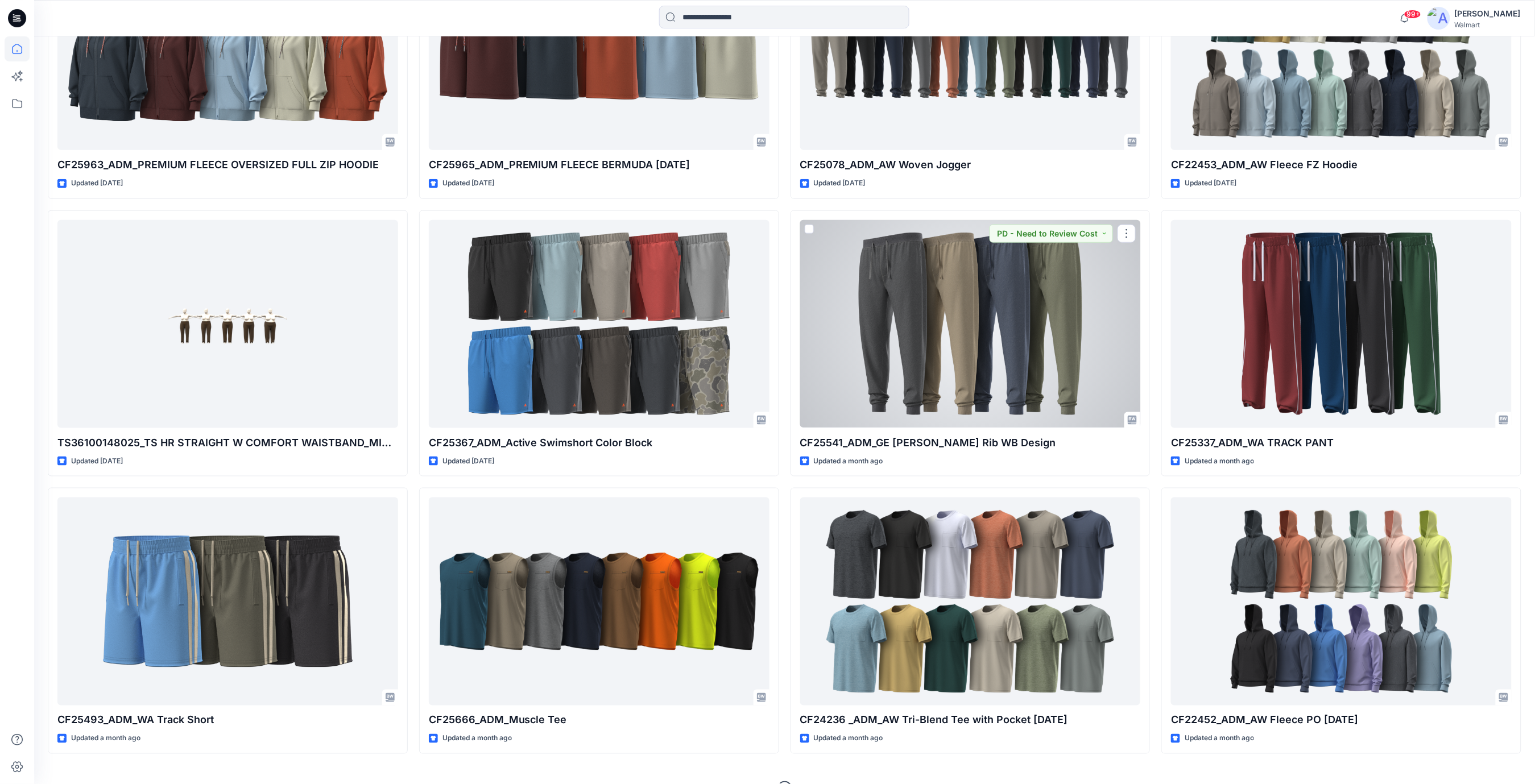
scroll to position [4699, 0]
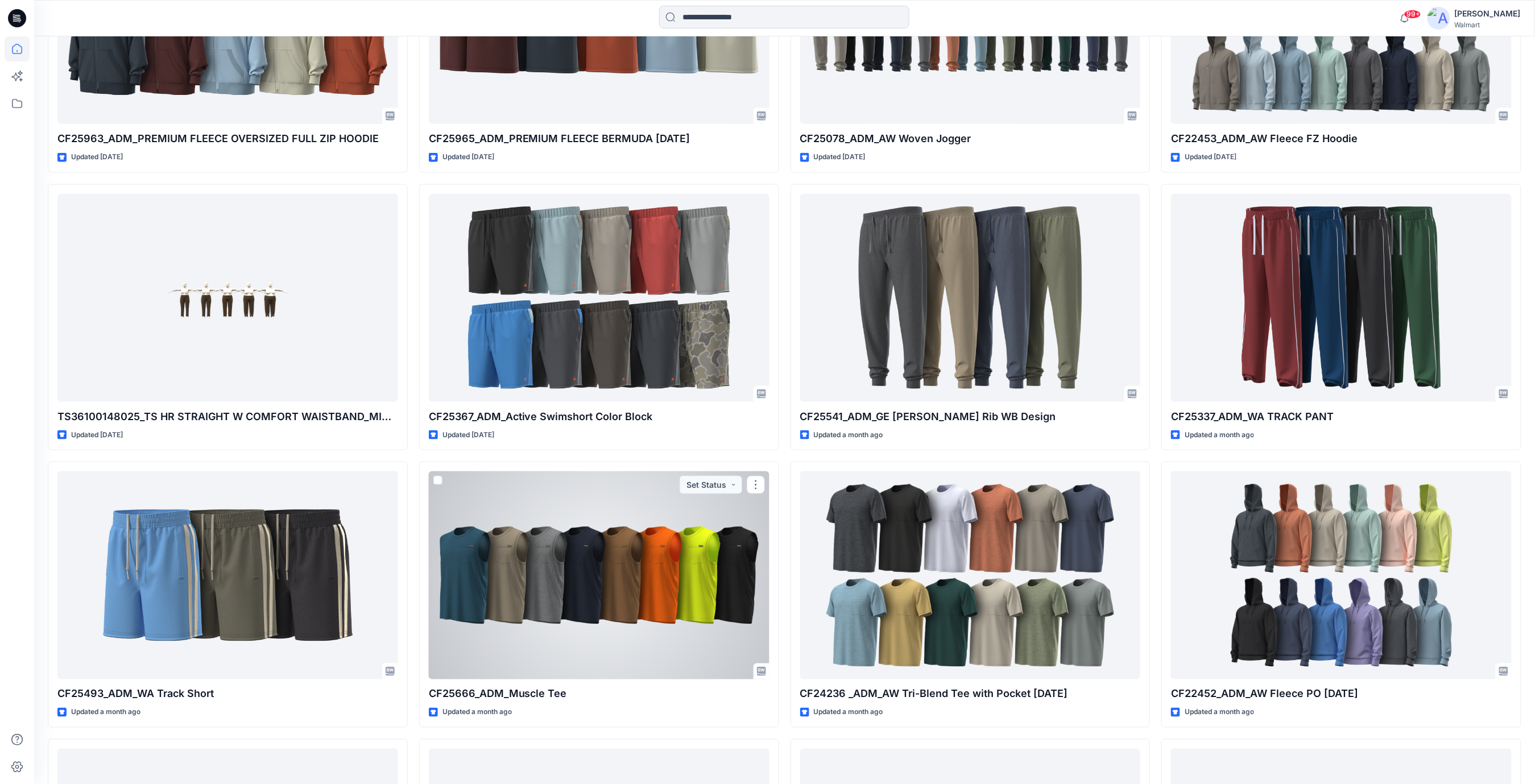
click at [643, 570] on div at bounding box center [599, 576] width 341 height 208
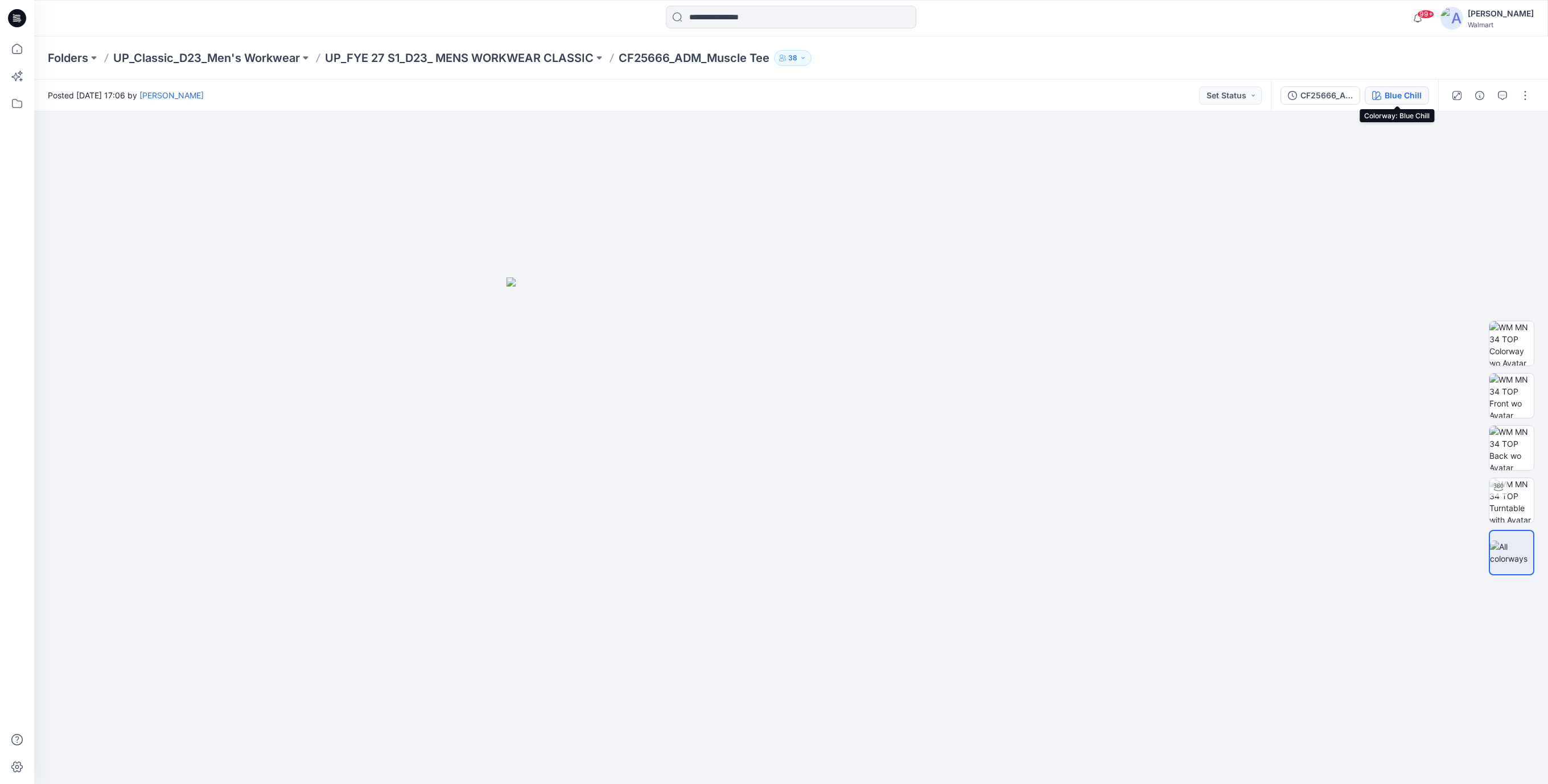
click at [1398, 101] on button "Blue Chill" at bounding box center [1396, 95] width 64 height 18
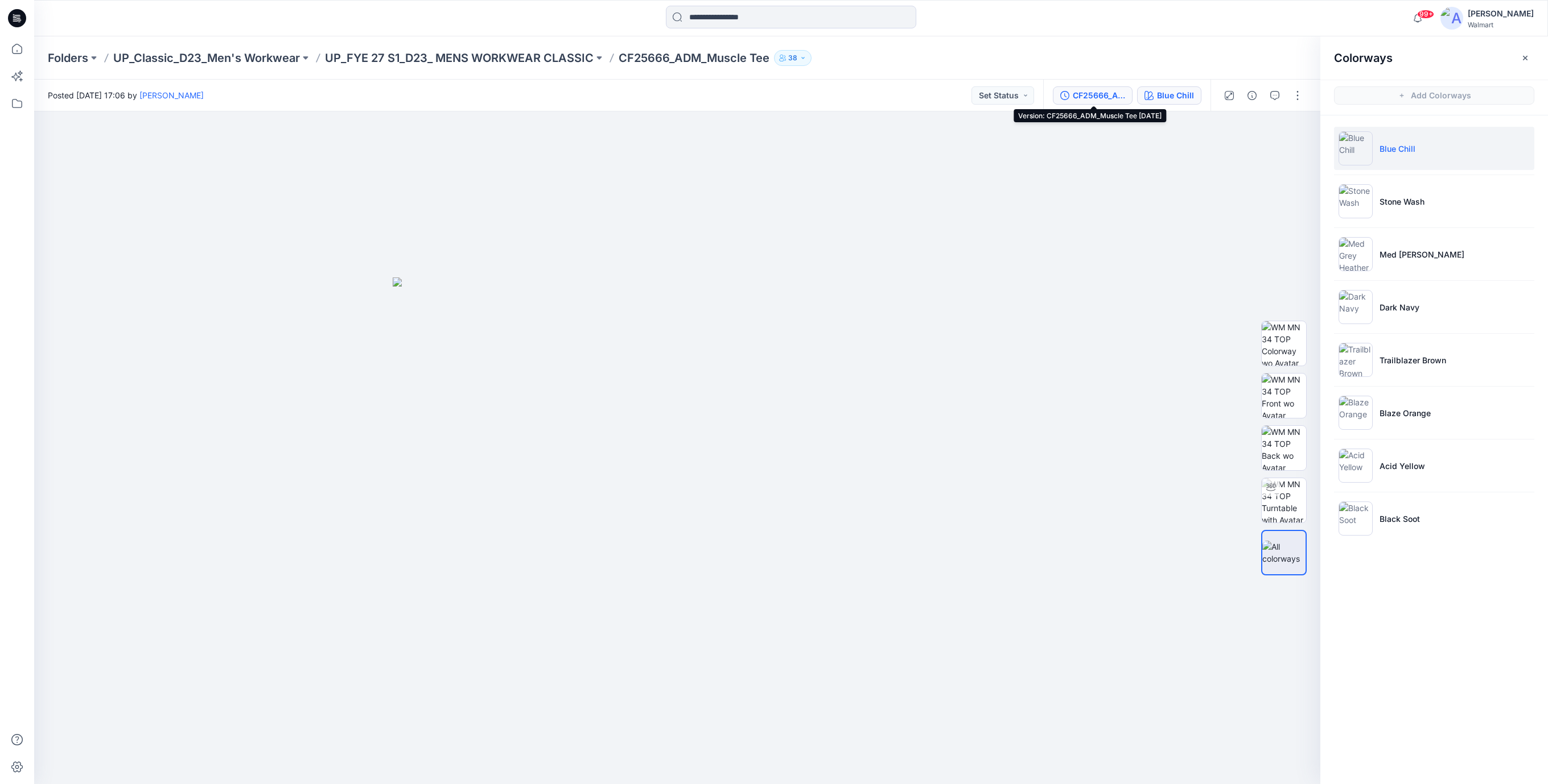
click at [1098, 97] on div "CF25666_ADM_Muscle Tee [DATE]" at bounding box center [1099, 95] width 52 height 12
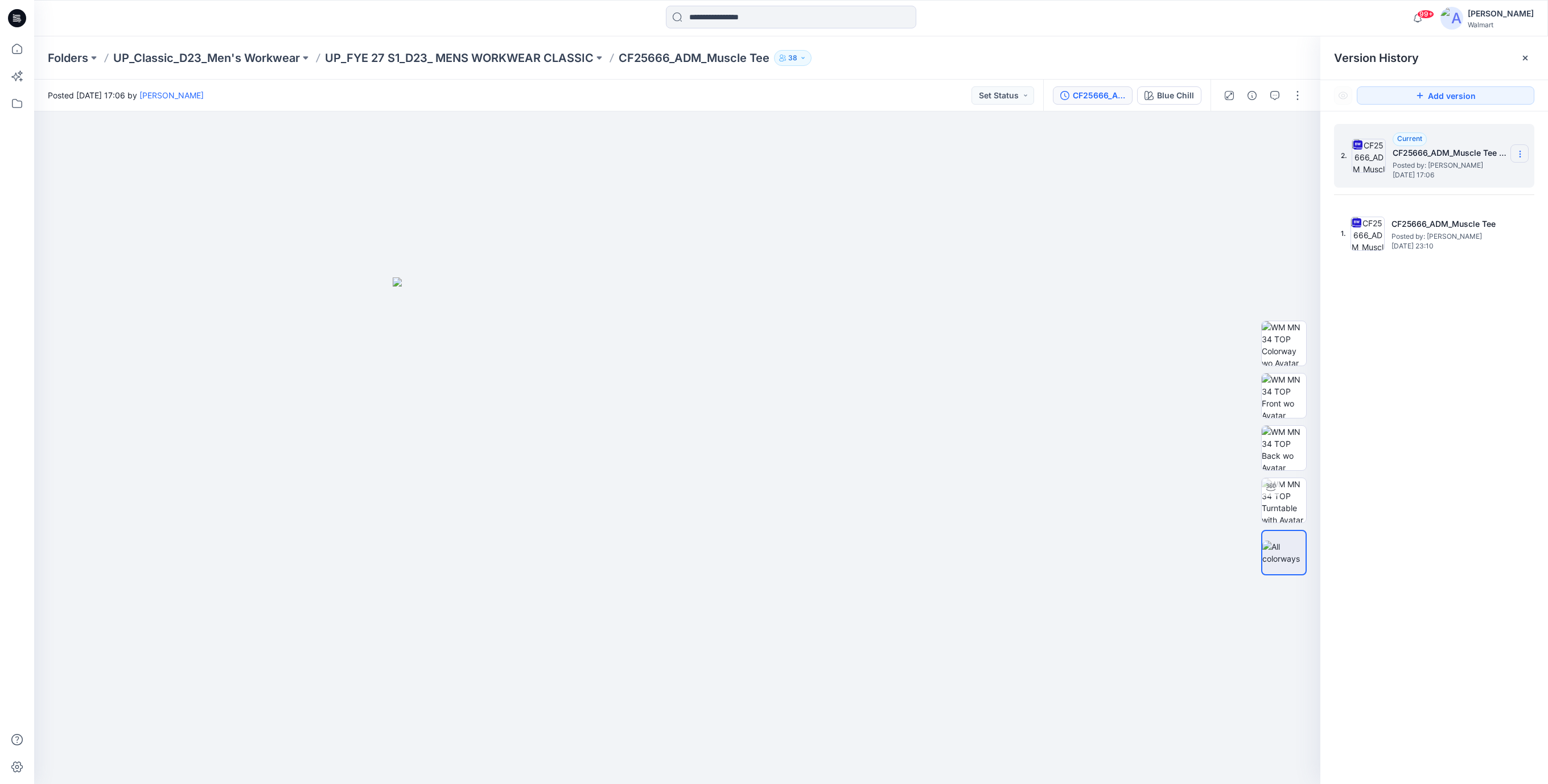
click at [1518, 156] on icon at bounding box center [1520, 154] width 9 height 9
click at [1461, 176] on span "Download Source BW File" at bounding box center [1462, 177] width 95 height 14
click at [20, 16] on icon at bounding box center [18, 15] width 5 height 1
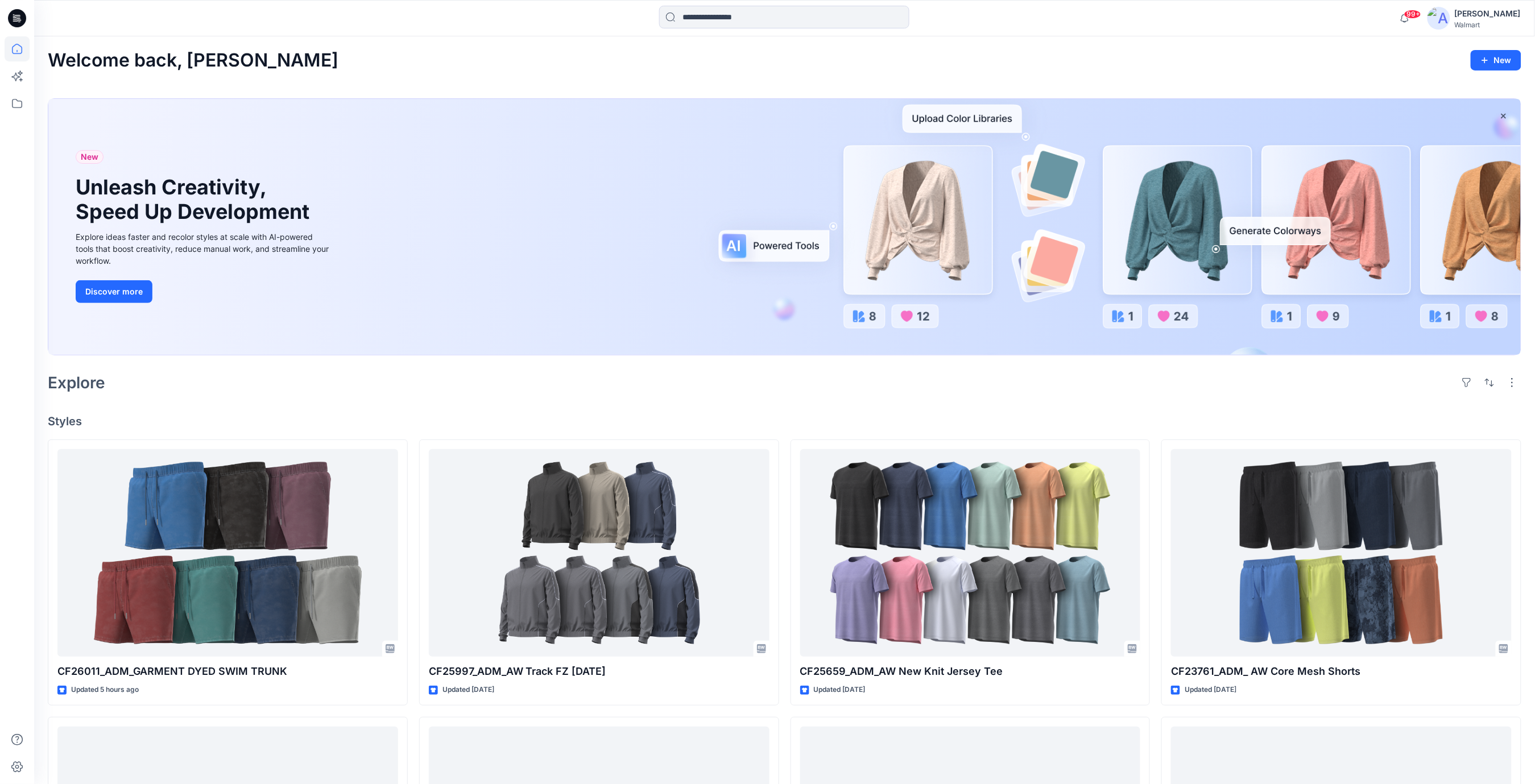
drag, startPoint x: 1002, startPoint y: 309, endPoint x: 880, endPoint y: 391, distance: 147.0
click at [880, 391] on div "Explore" at bounding box center [785, 383] width 1473 height 27
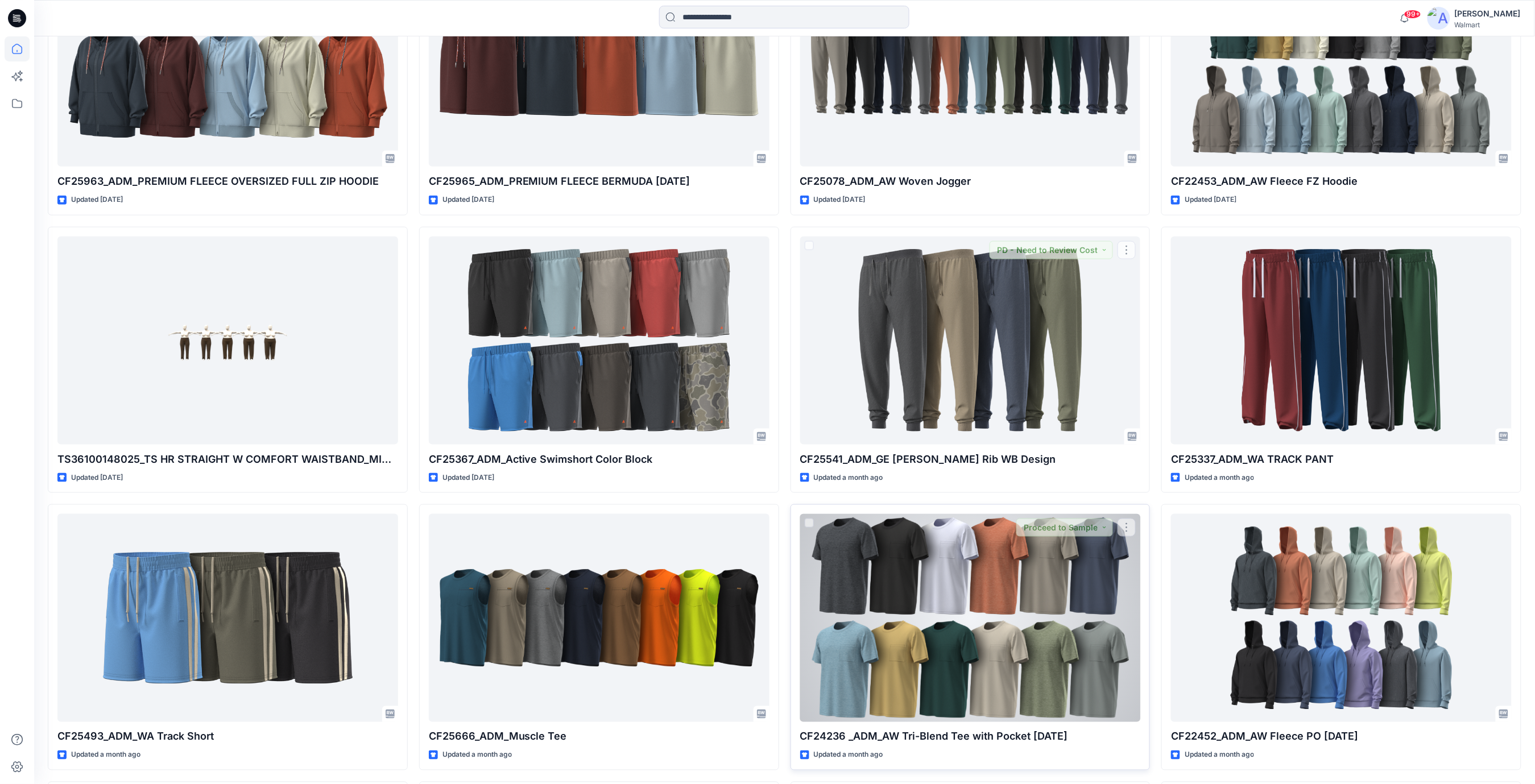
scroll to position [4777, 0]
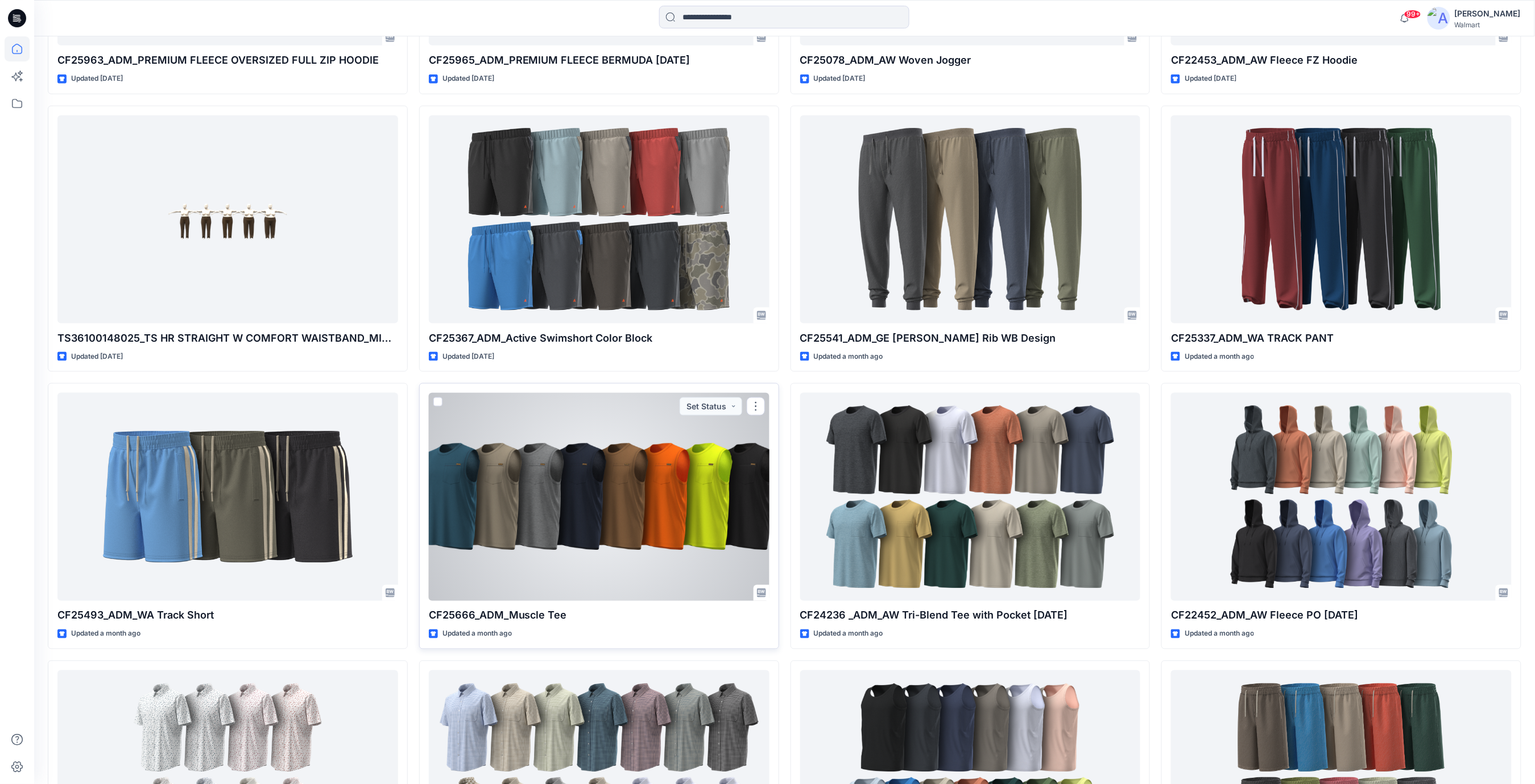
click at [625, 534] on div at bounding box center [599, 497] width 341 height 208
